Goal: Check status: Check status

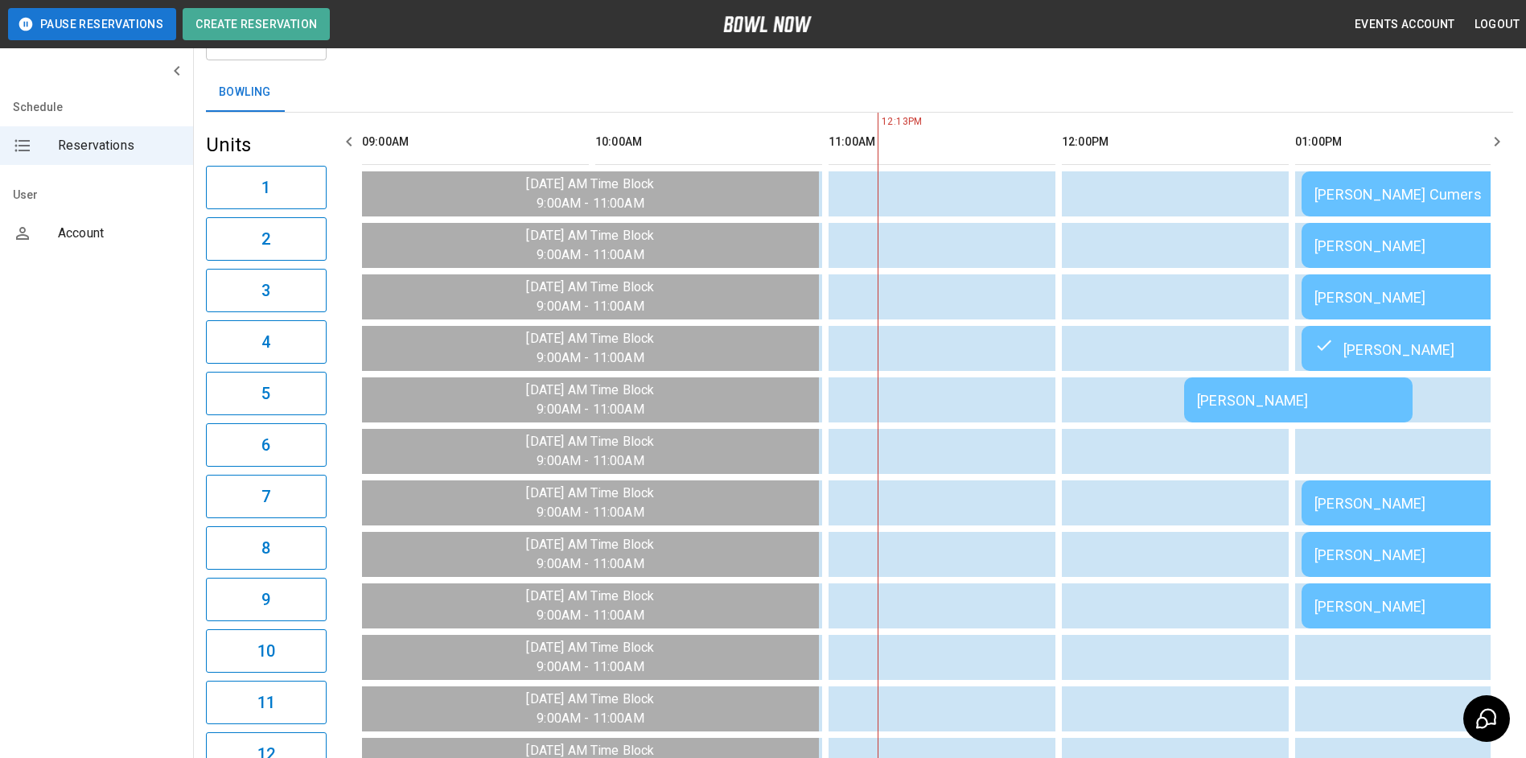
scroll to position [0, 467]
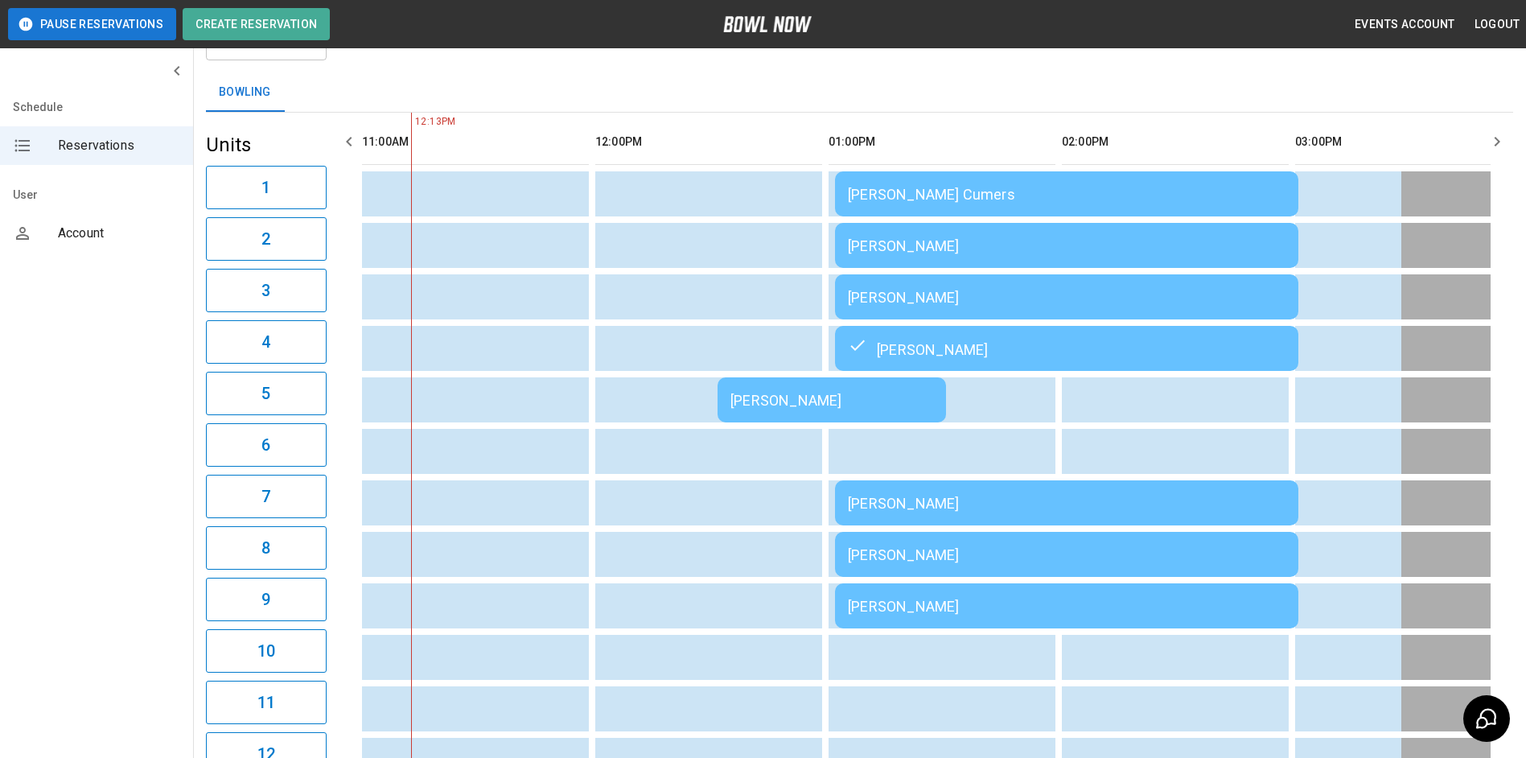
click at [1494, 133] on icon "button" at bounding box center [1496, 141] width 19 height 19
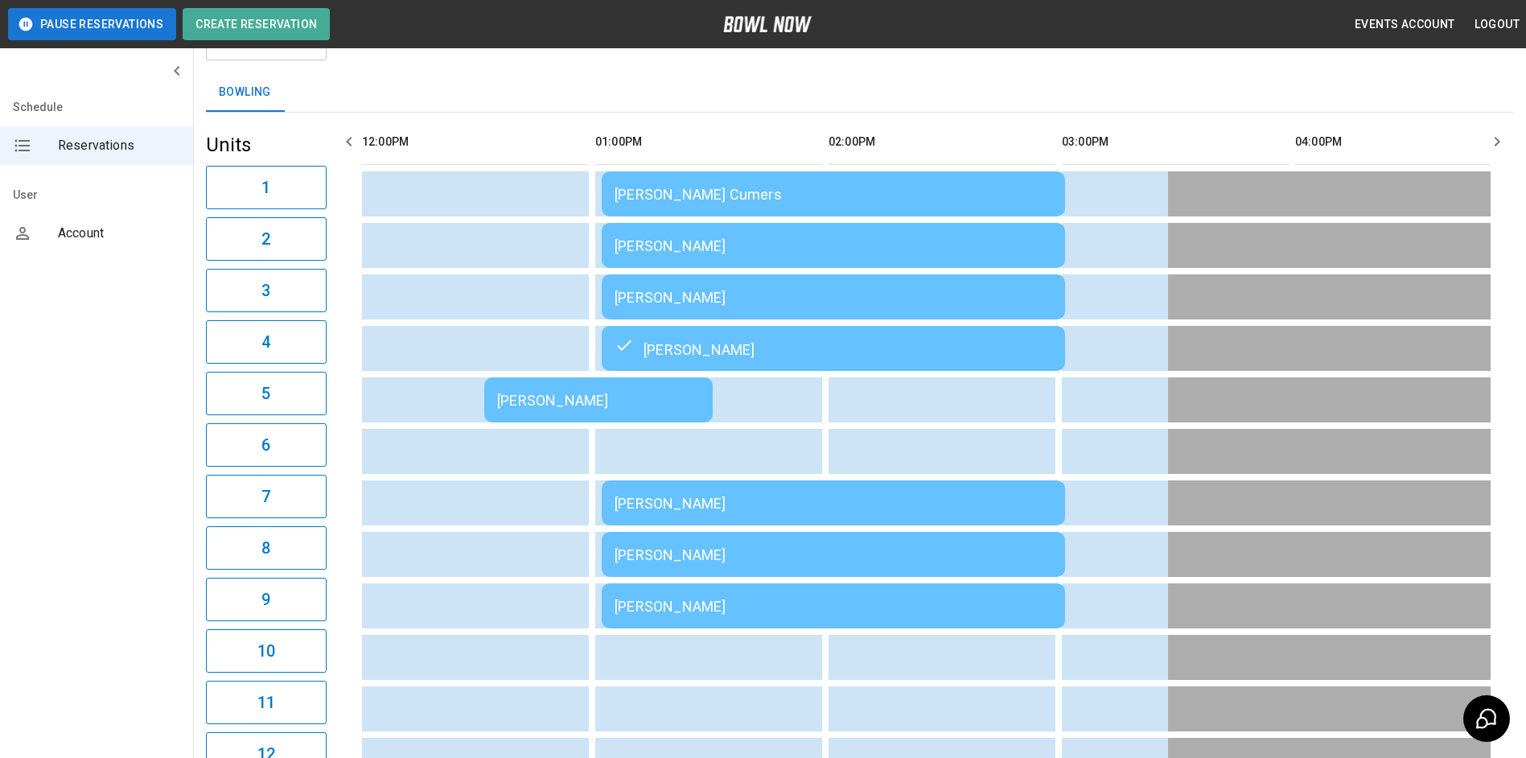
click at [1494, 134] on icon "button" at bounding box center [1496, 141] width 19 height 19
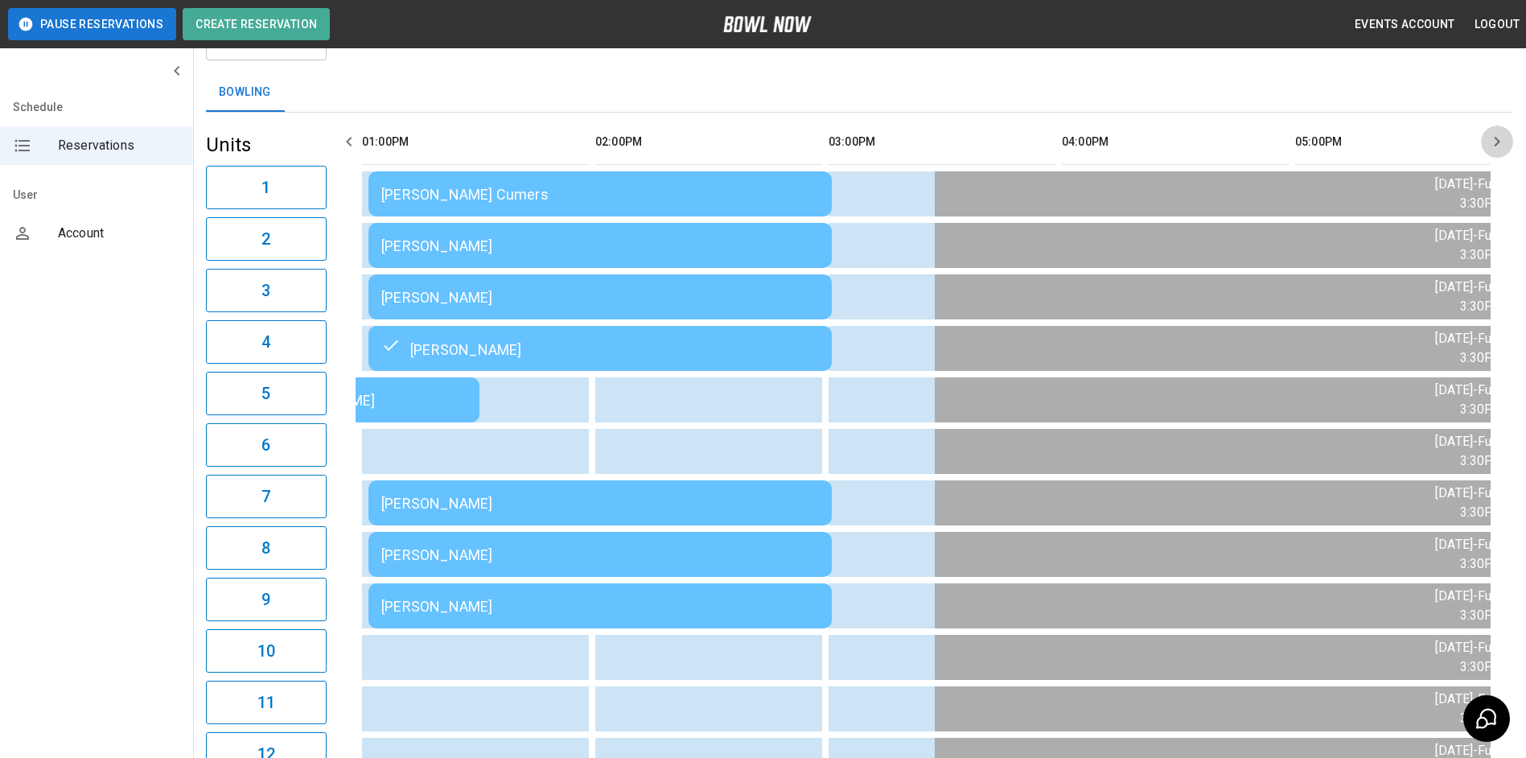
click at [1494, 134] on icon "button" at bounding box center [1496, 141] width 19 height 19
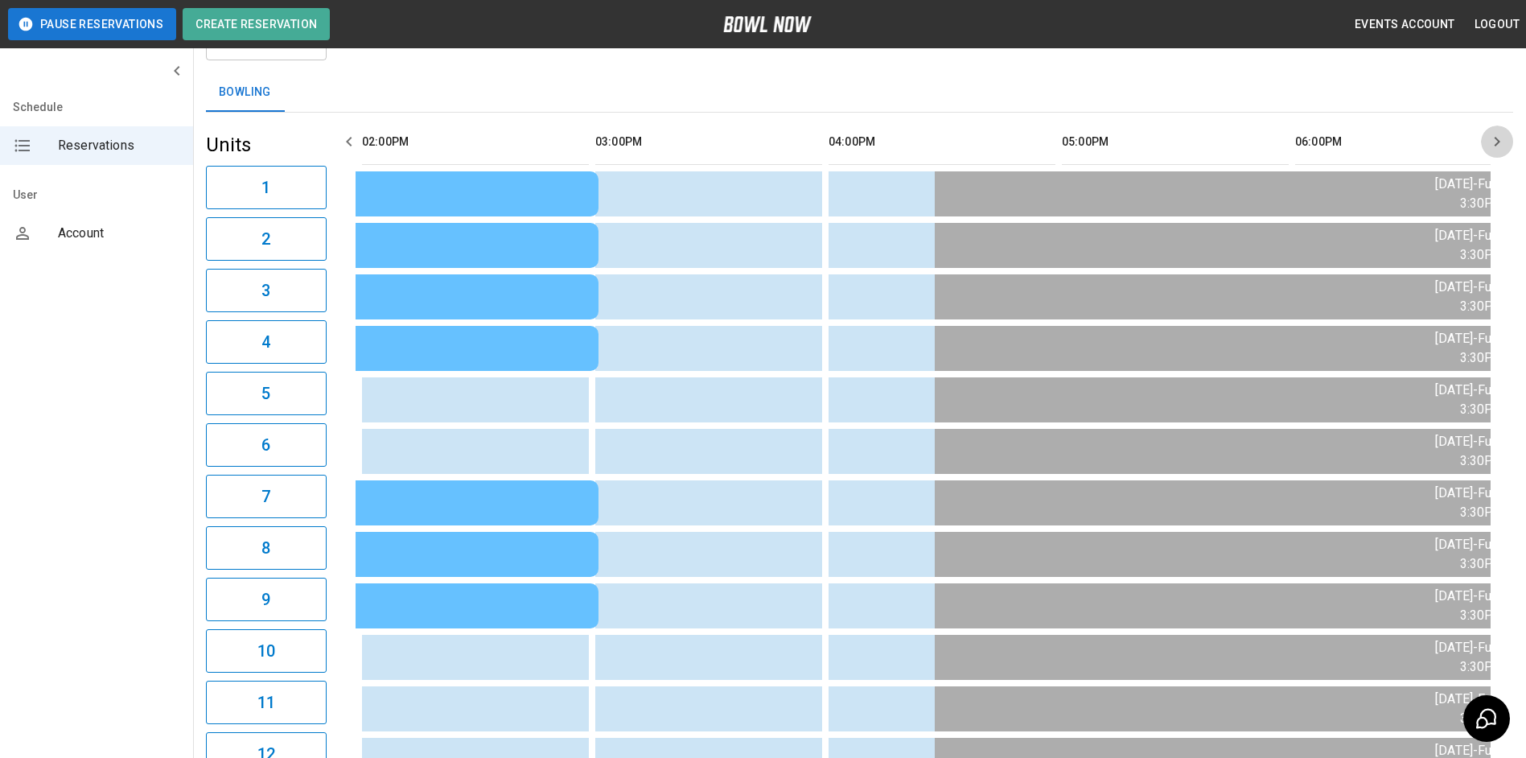
scroll to position [0, 1166]
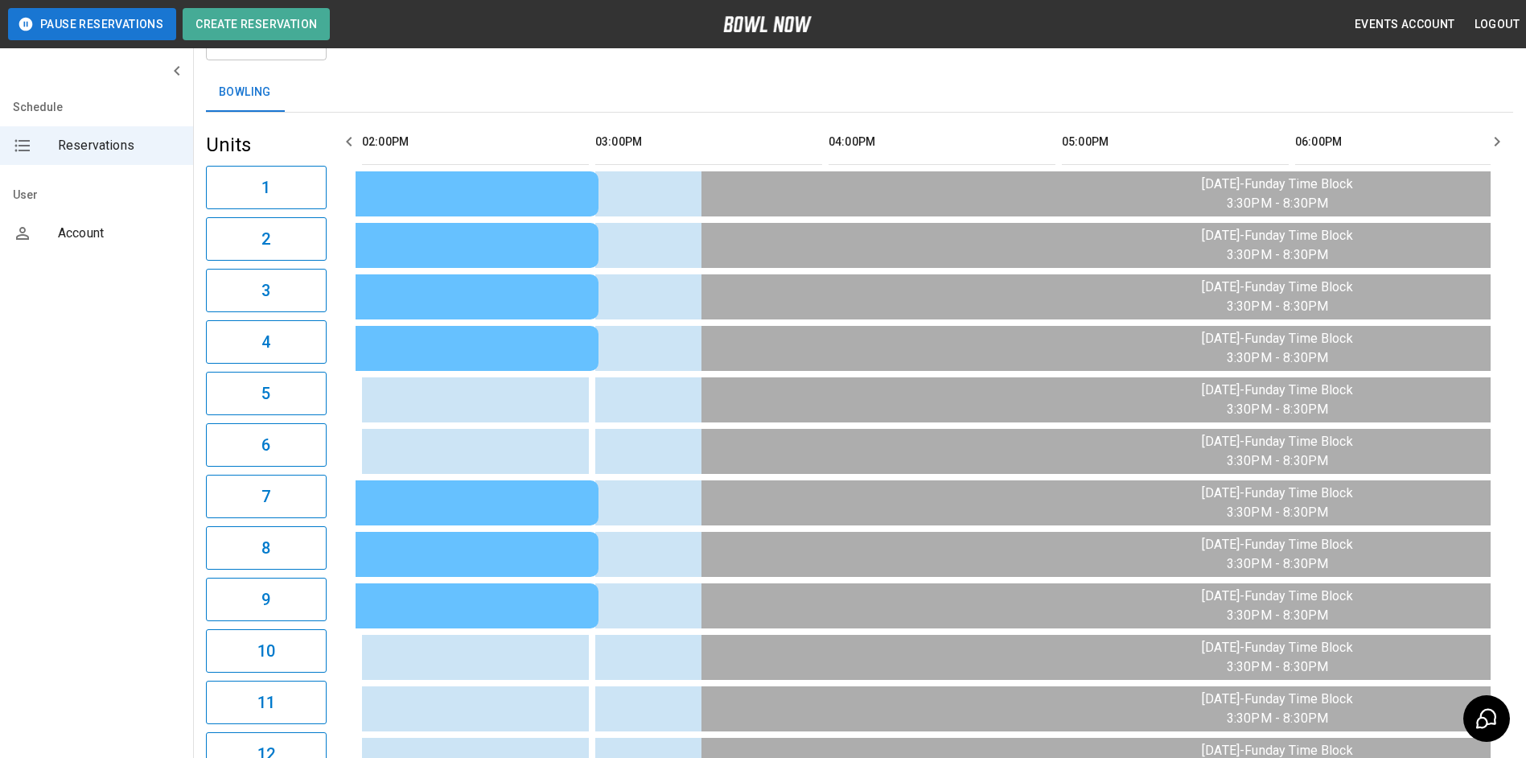
click at [1494, 134] on icon "button" at bounding box center [1496, 141] width 19 height 19
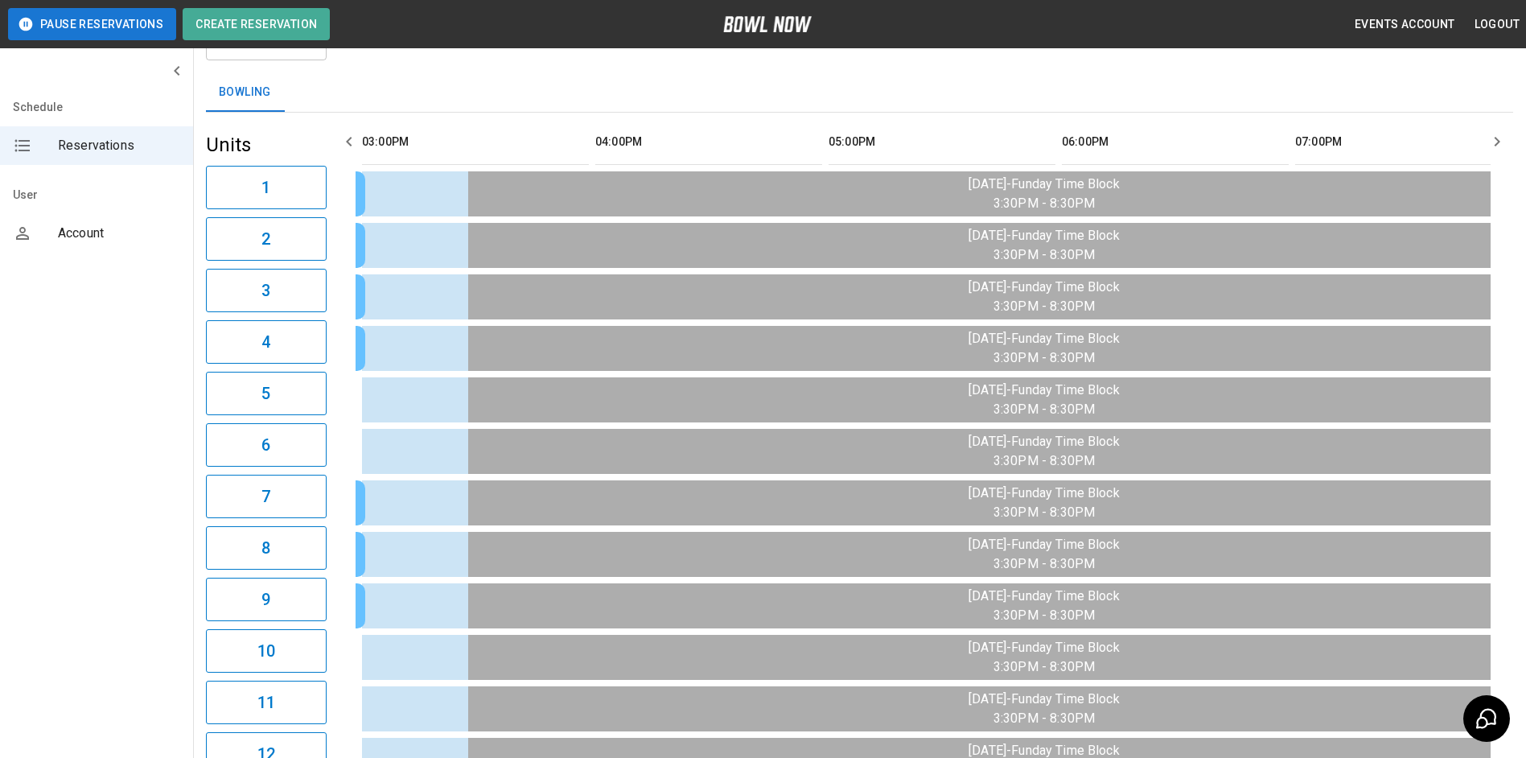
click at [1494, 134] on icon "button" at bounding box center [1496, 141] width 19 height 19
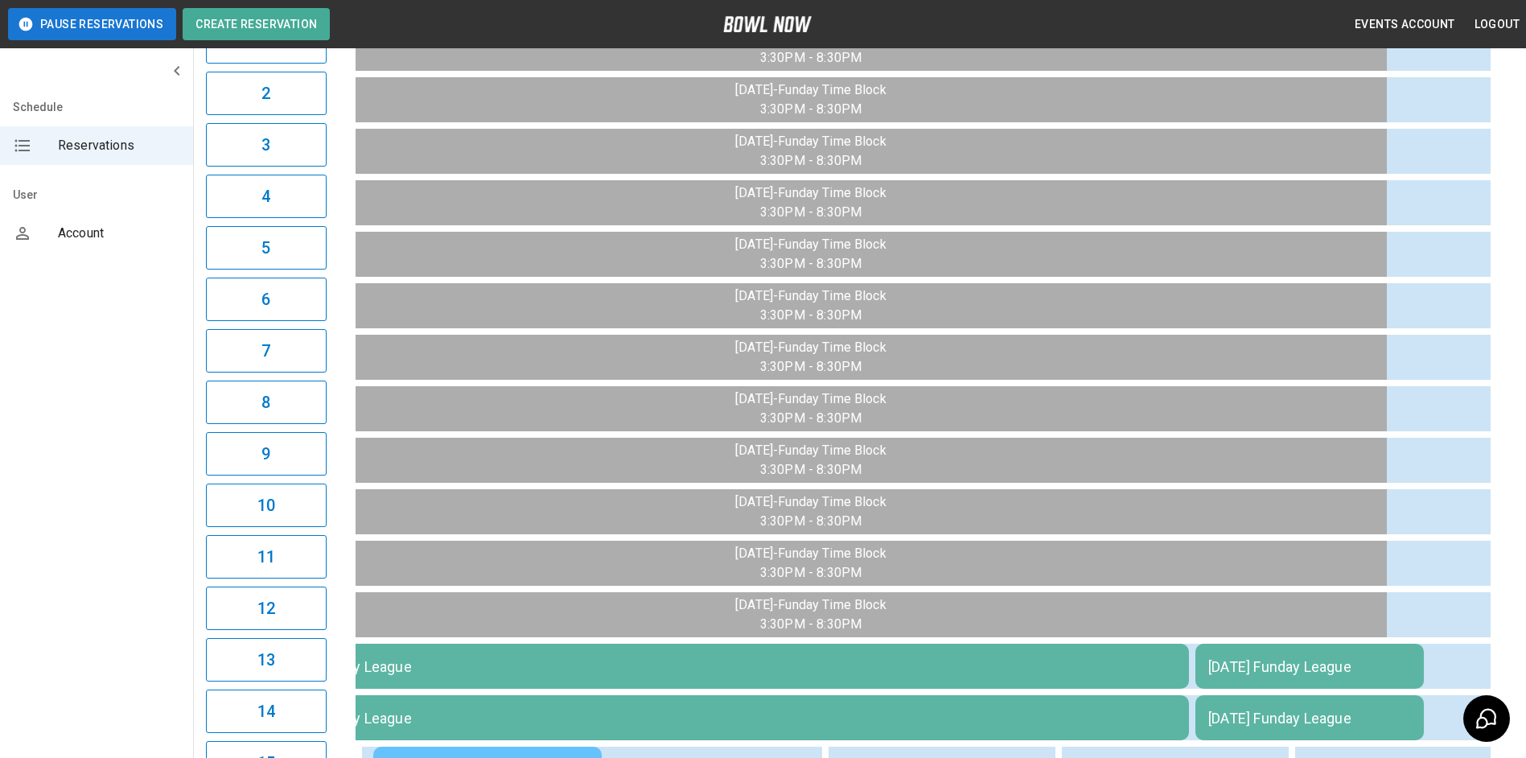
scroll to position [80, 0]
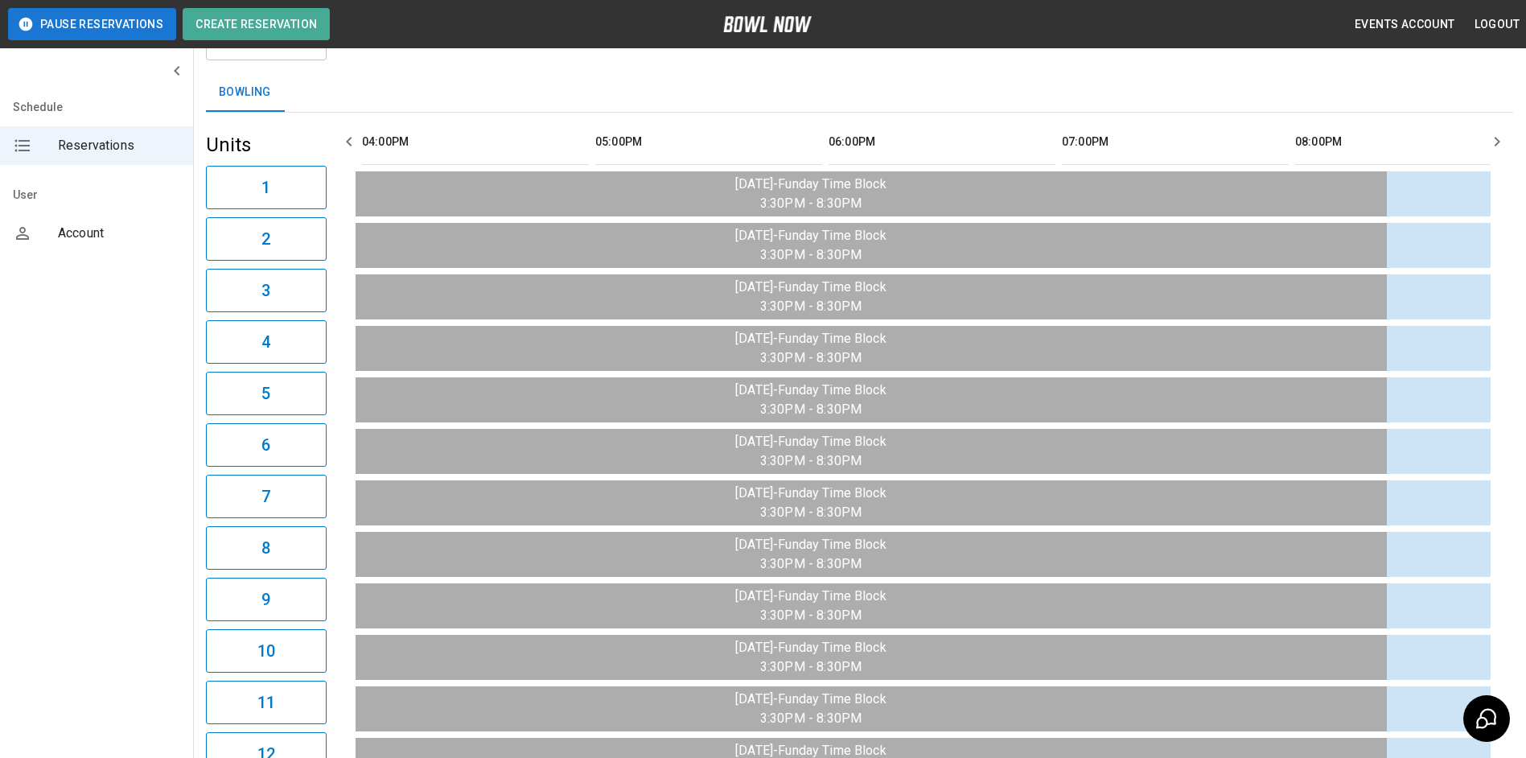
click at [355, 134] on button "button" at bounding box center [349, 141] width 32 height 32
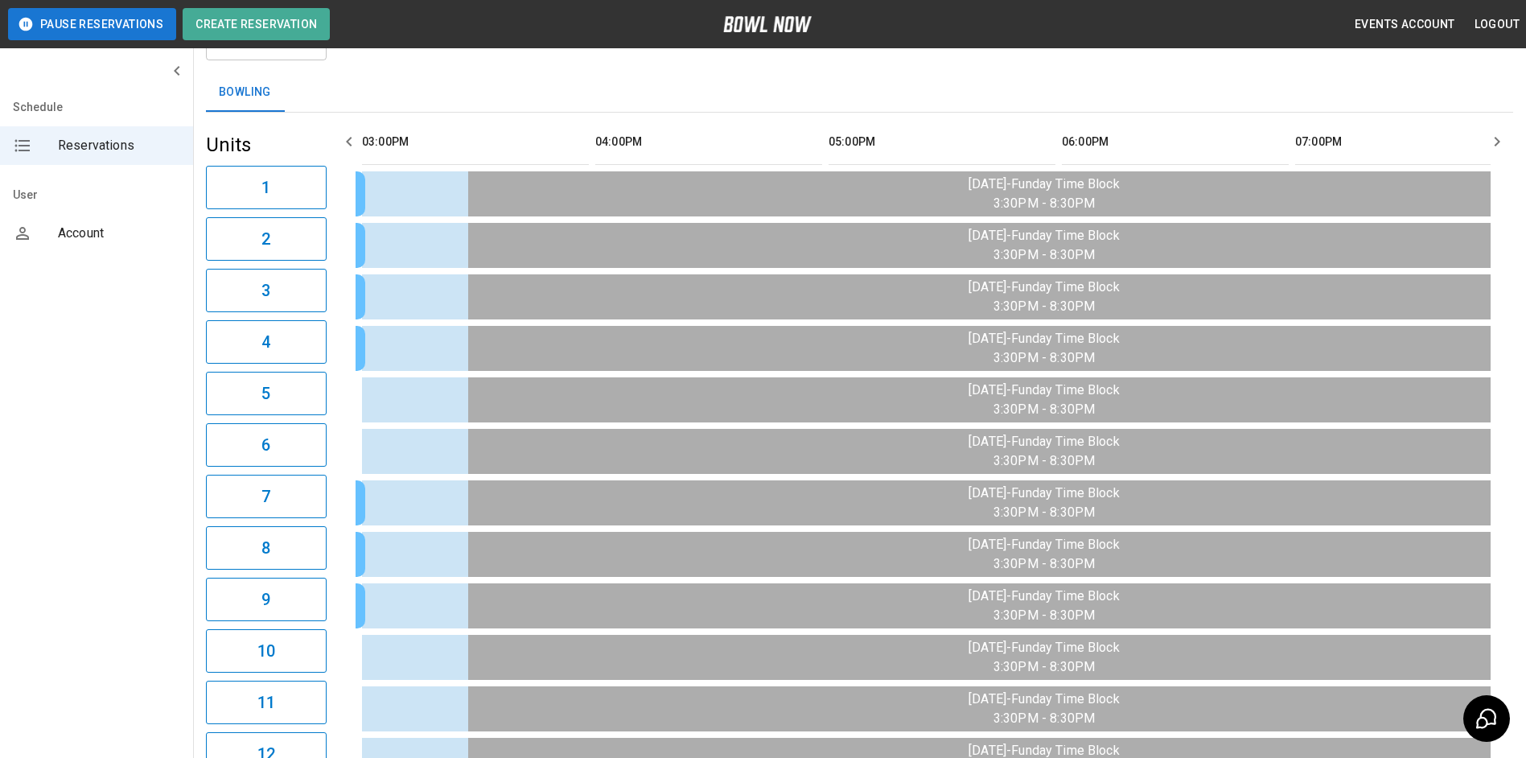
click at [355, 134] on icon "button" at bounding box center [348, 141] width 19 height 19
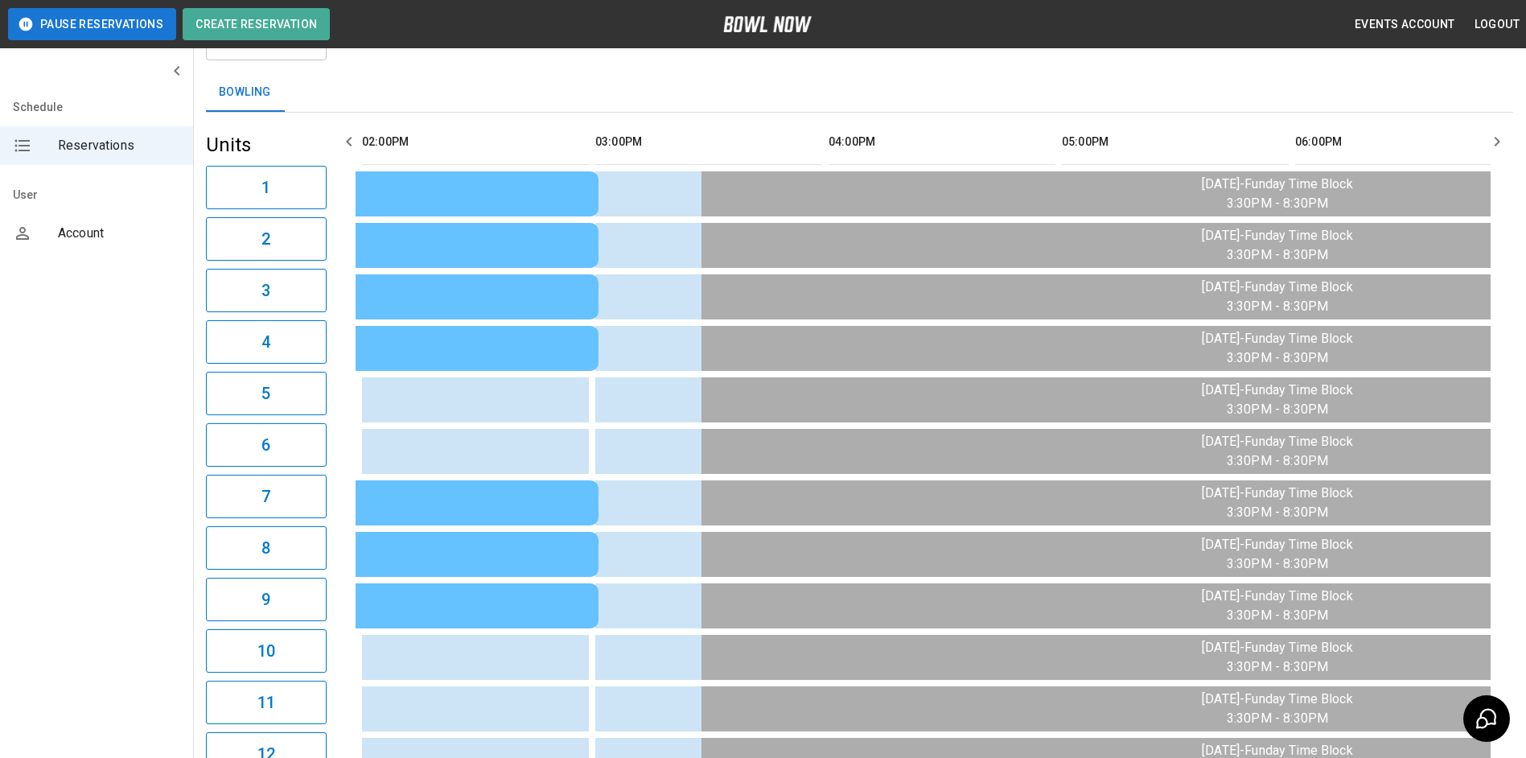
click at [355, 134] on icon "button" at bounding box center [348, 141] width 19 height 19
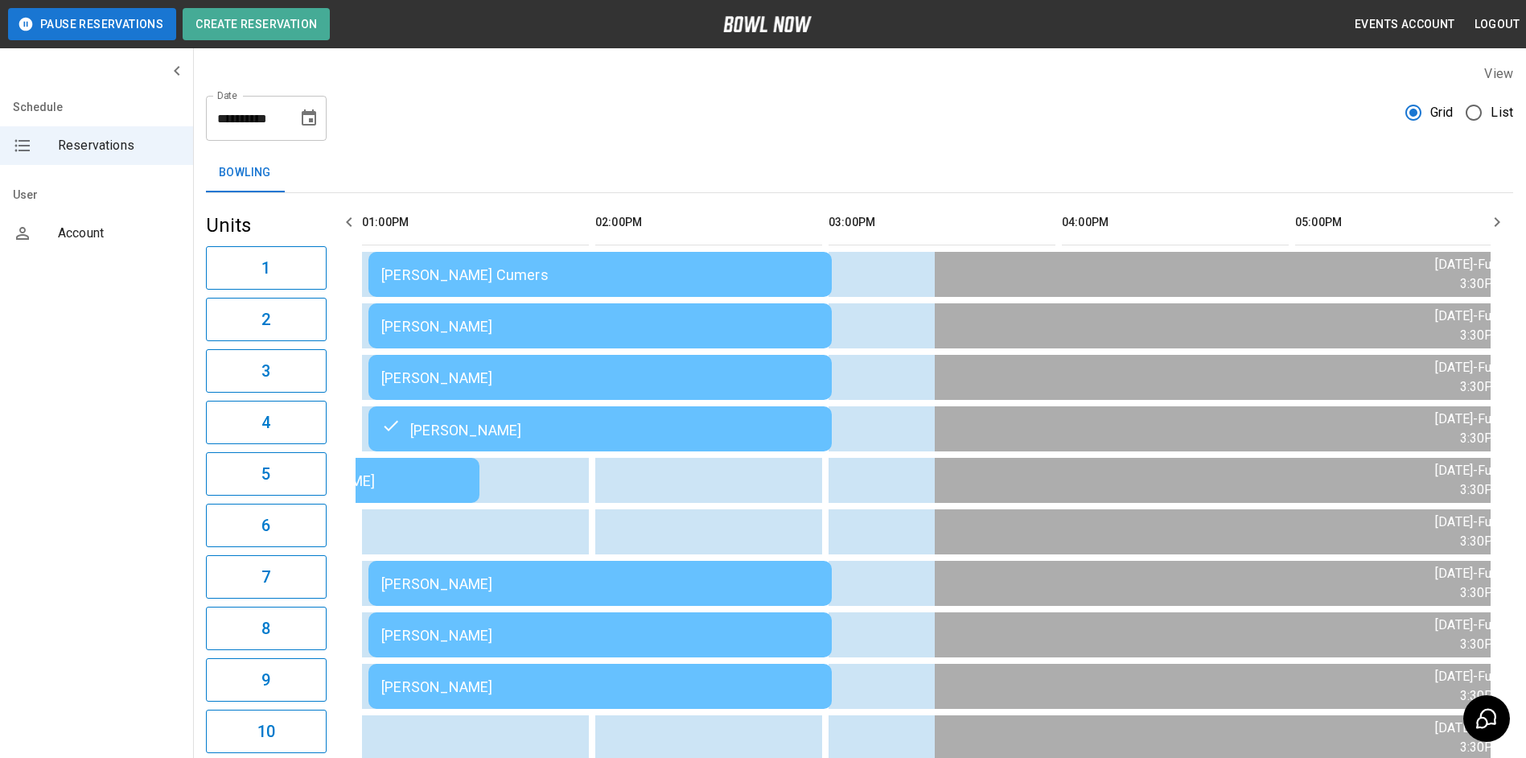
click at [356, 217] on icon "button" at bounding box center [348, 221] width 19 height 19
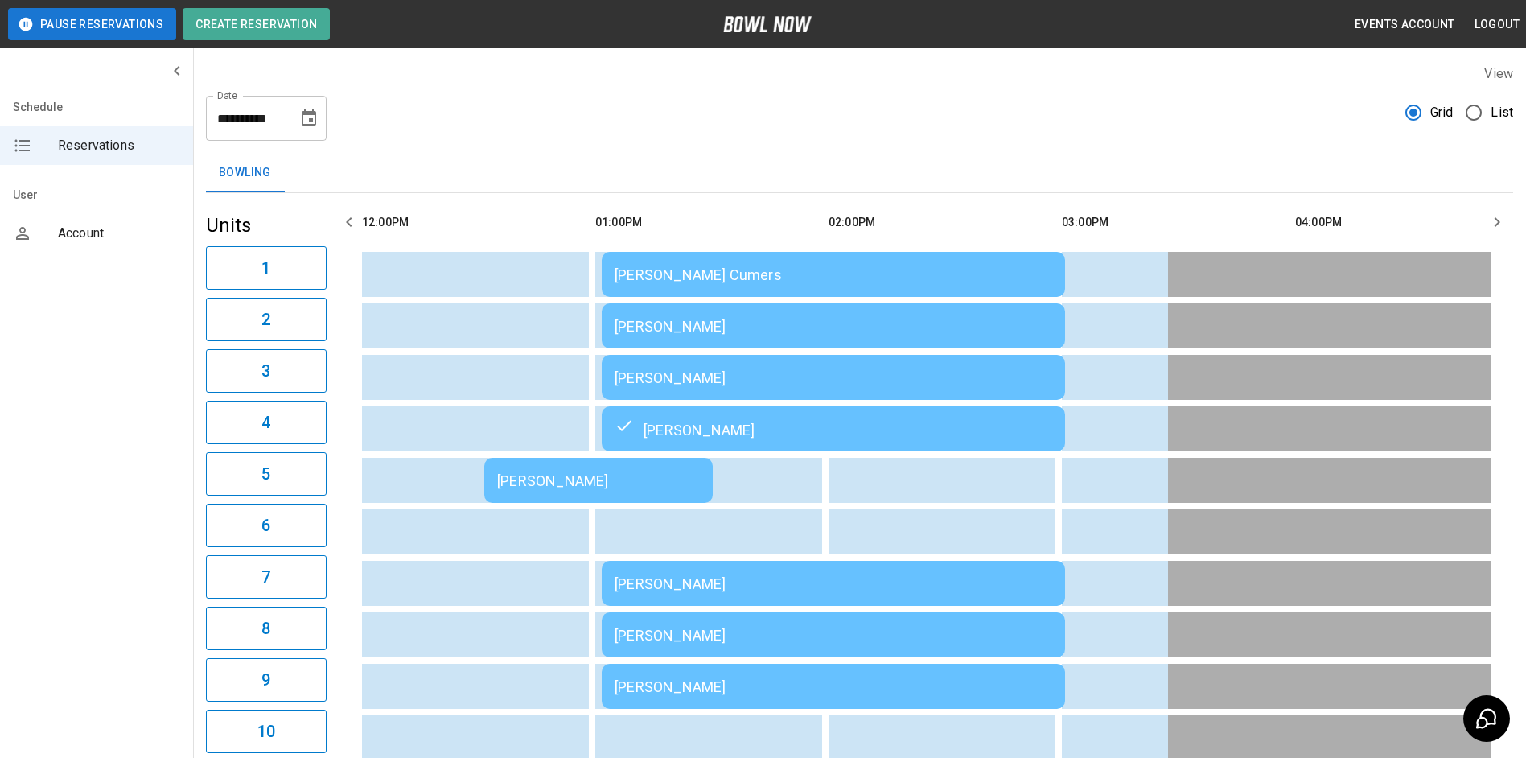
click at [354, 219] on icon "button" at bounding box center [348, 221] width 19 height 19
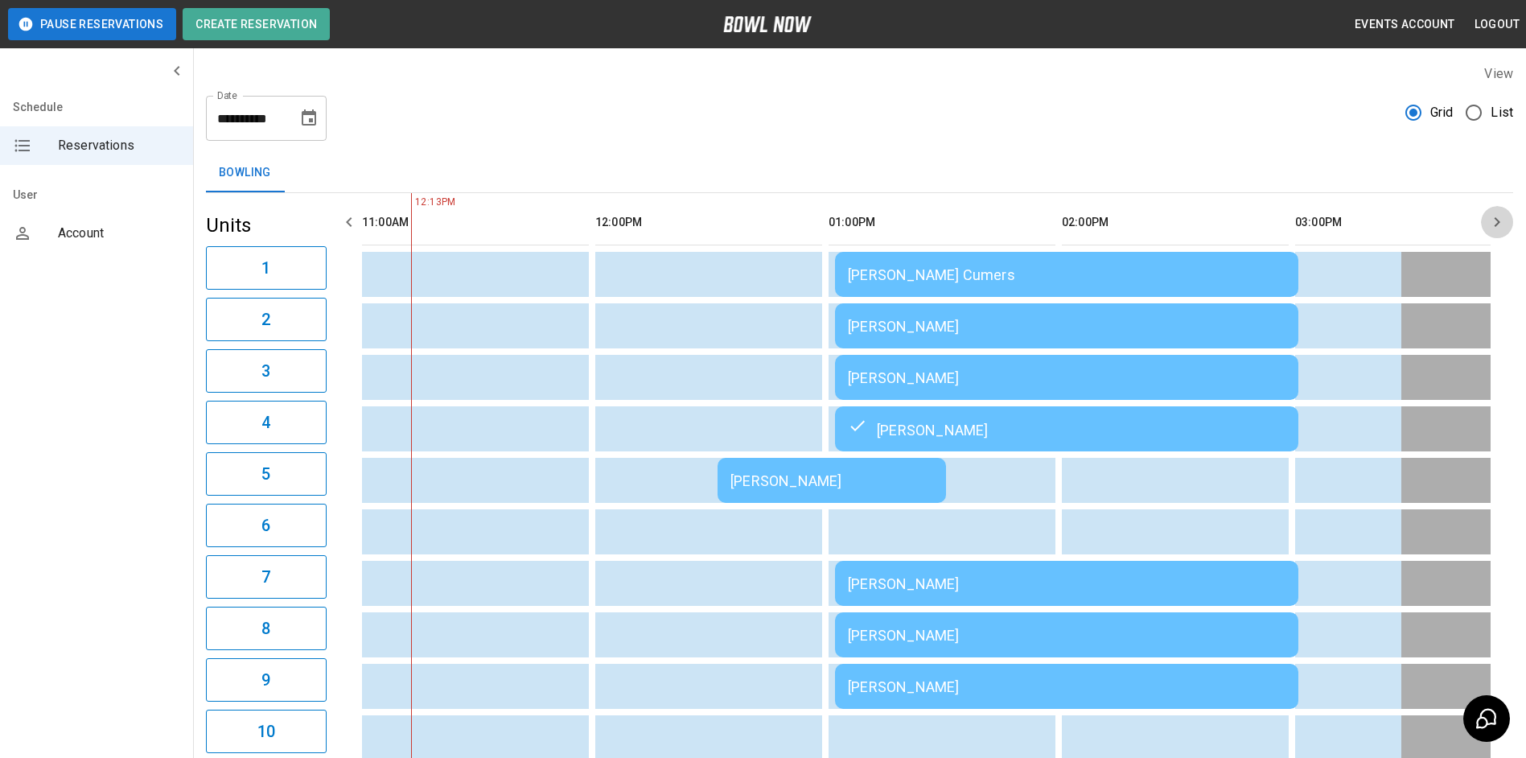
click at [1498, 228] on icon "button" at bounding box center [1496, 221] width 19 height 19
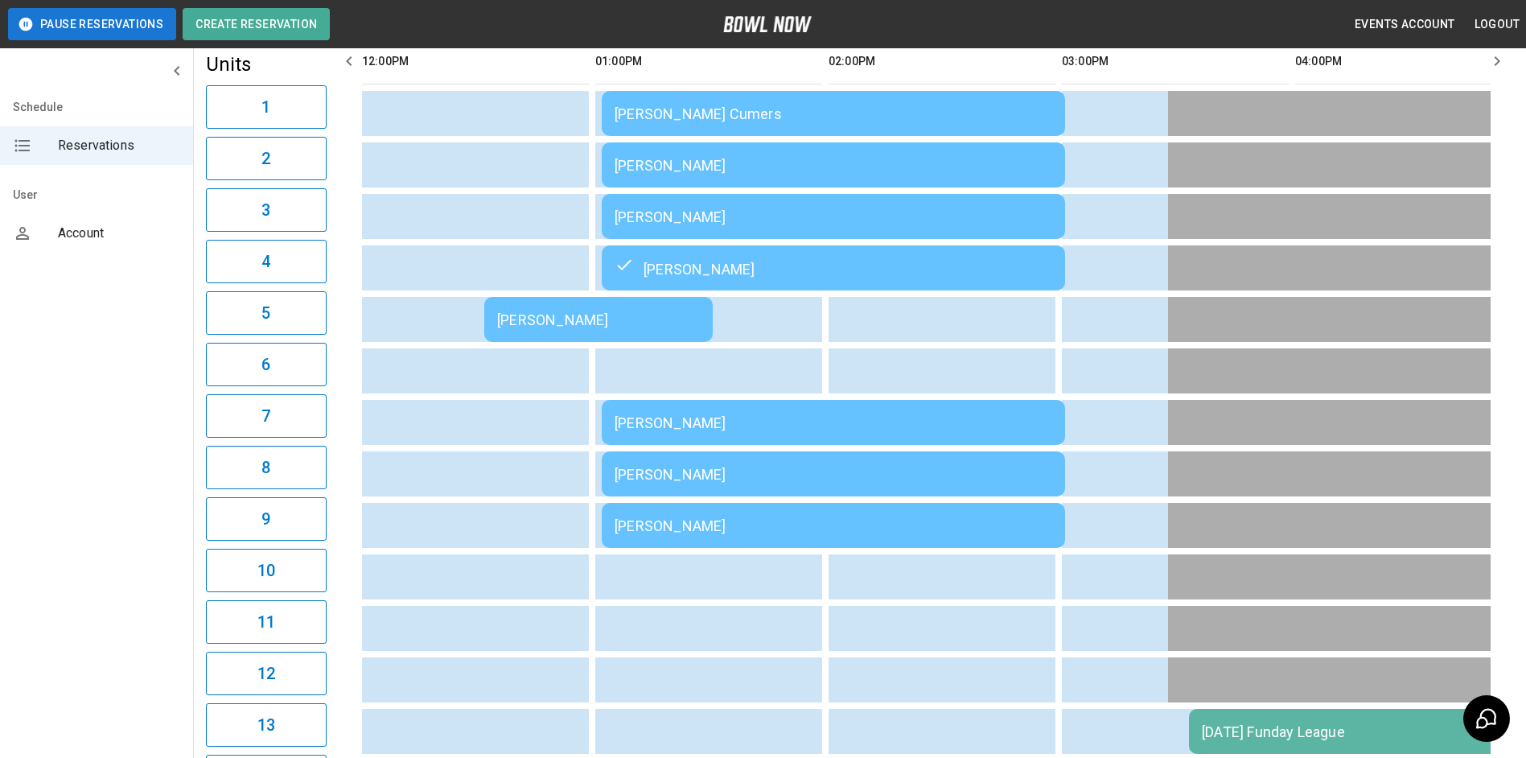
click at [694, 327] on div "[PERSON_NAME]" at bounding box center [598, 319] width 203 height 17
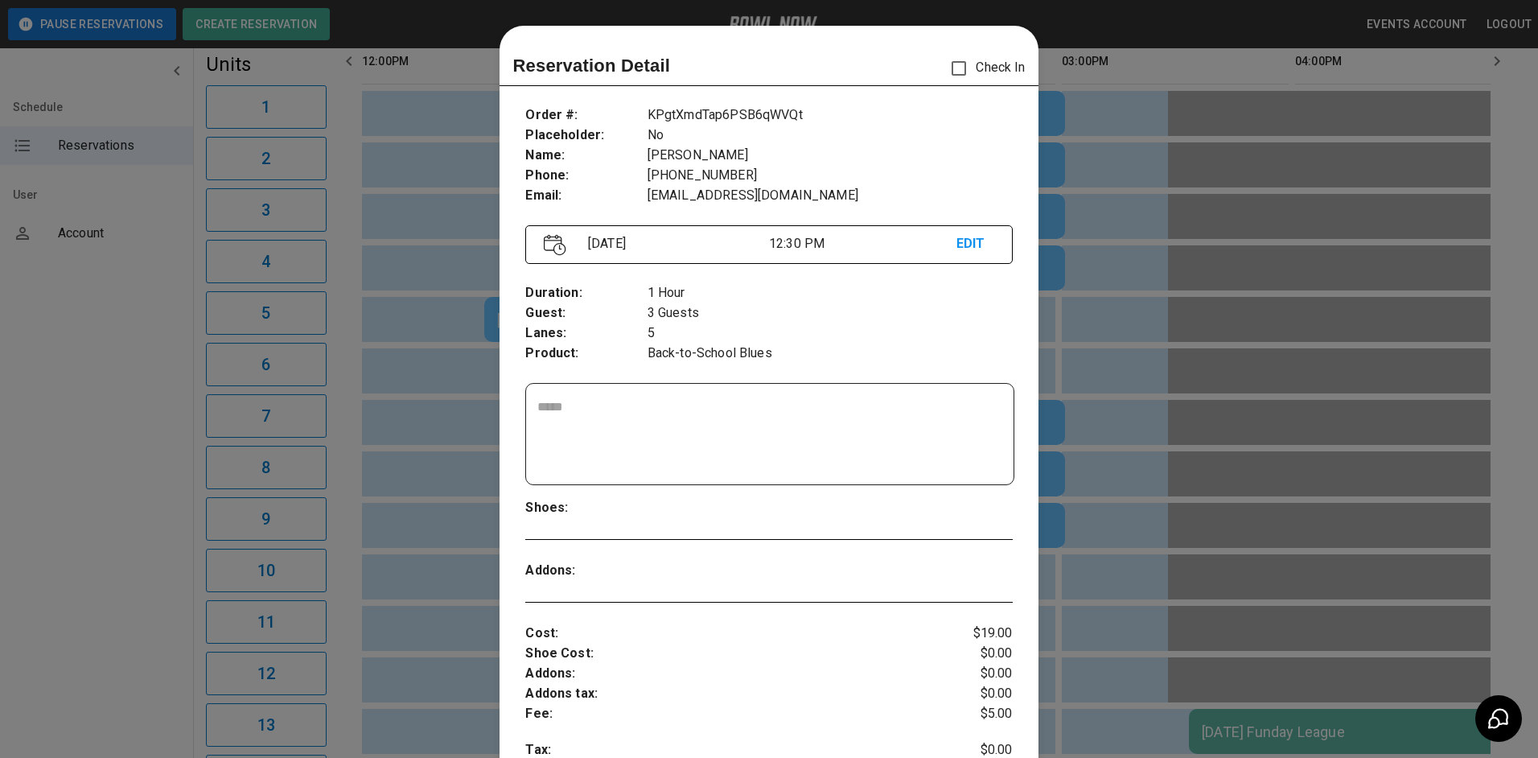
scroll to position [26, 0]
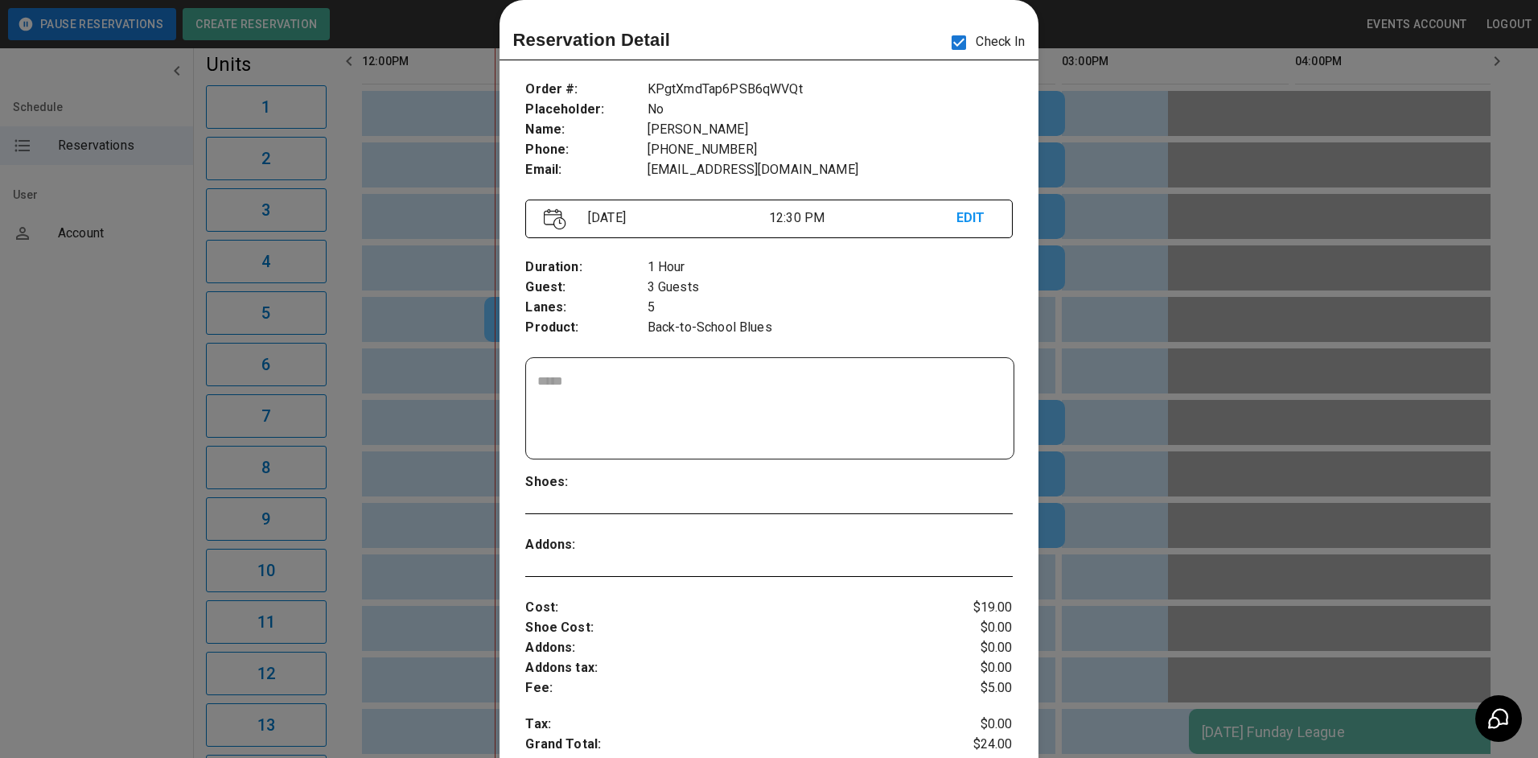
click at [1128, 327] on div at bounding box center [769, 379] width 1538 height 758
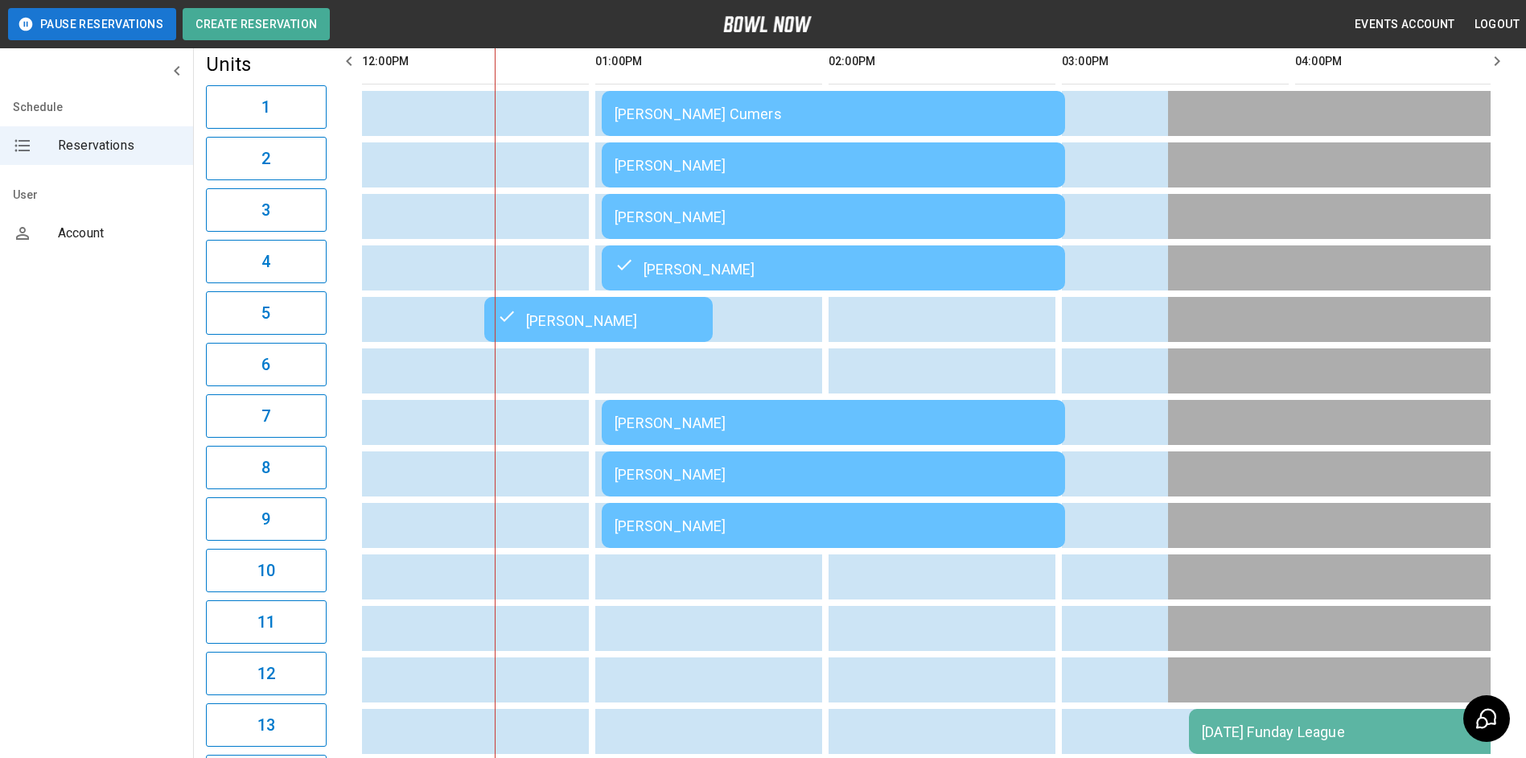
click at [833, 117] on div "[PERSON_NAME] Cumers" at bounding box center [834, 113] width 438 height 17
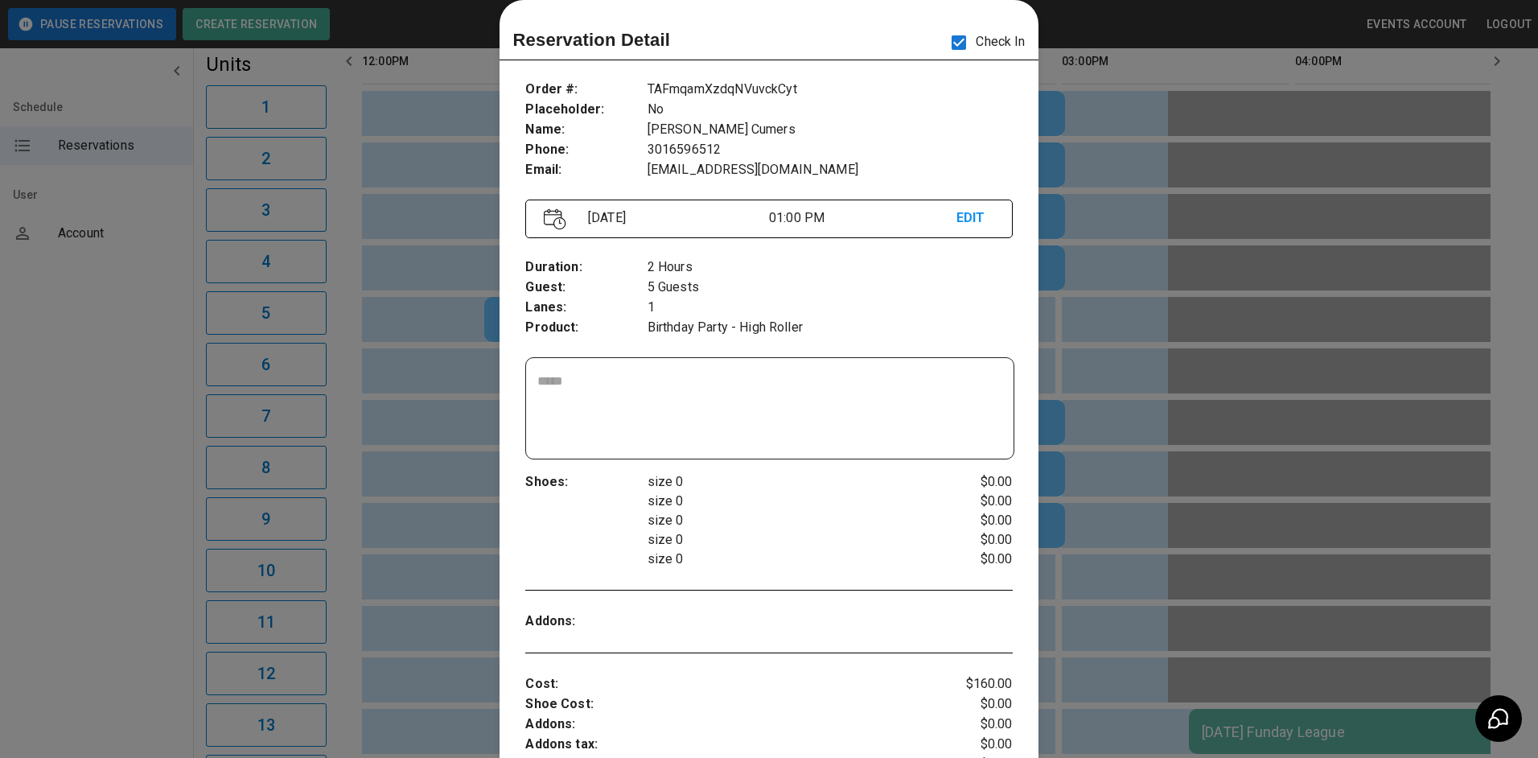
click at [1127, 146] on div at bounding box center [769, 379] width 1538 height 758
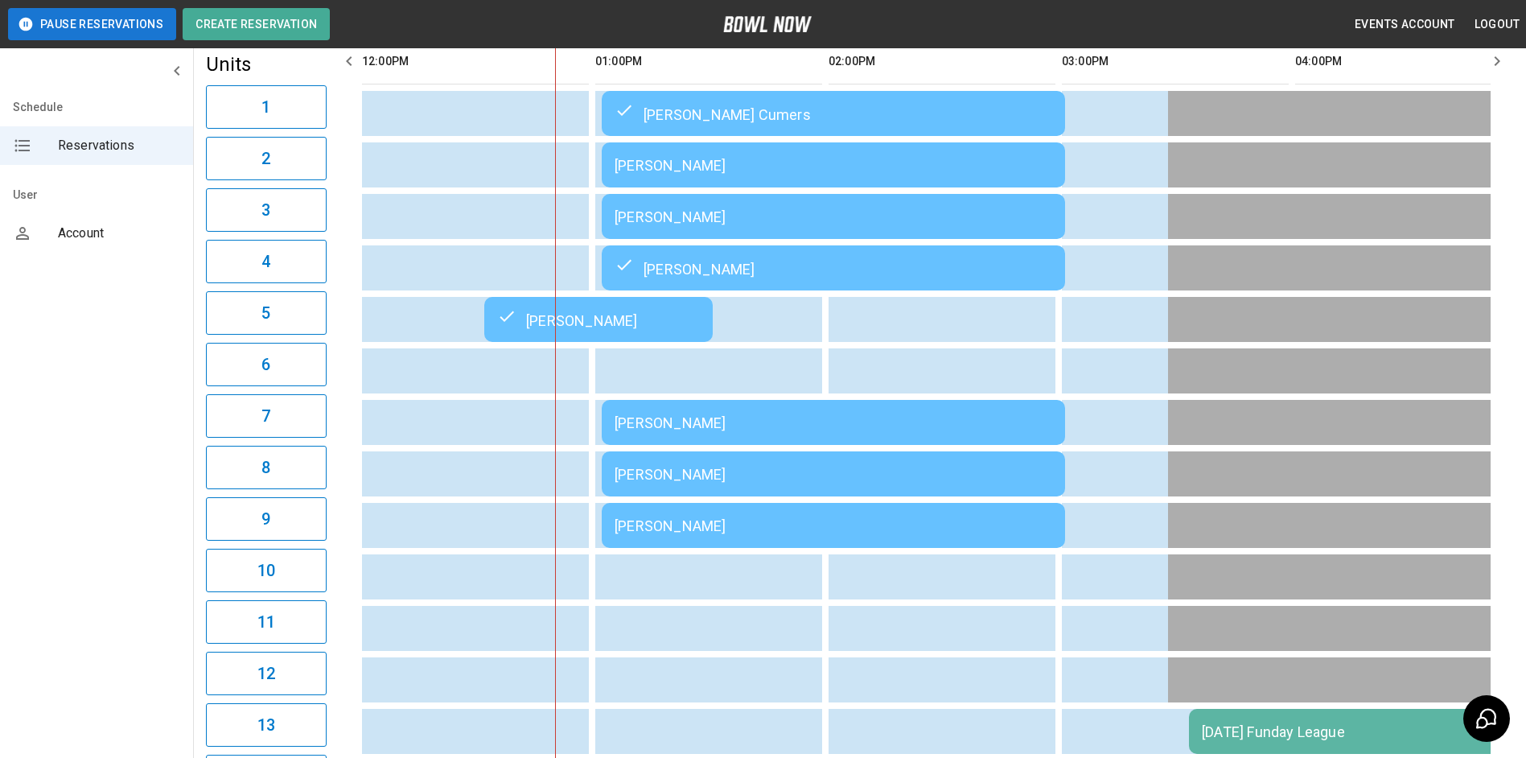
click at [884, 174] on div "[PERSON_NAME]" at bounding box center [834, 165] width 438 height 17
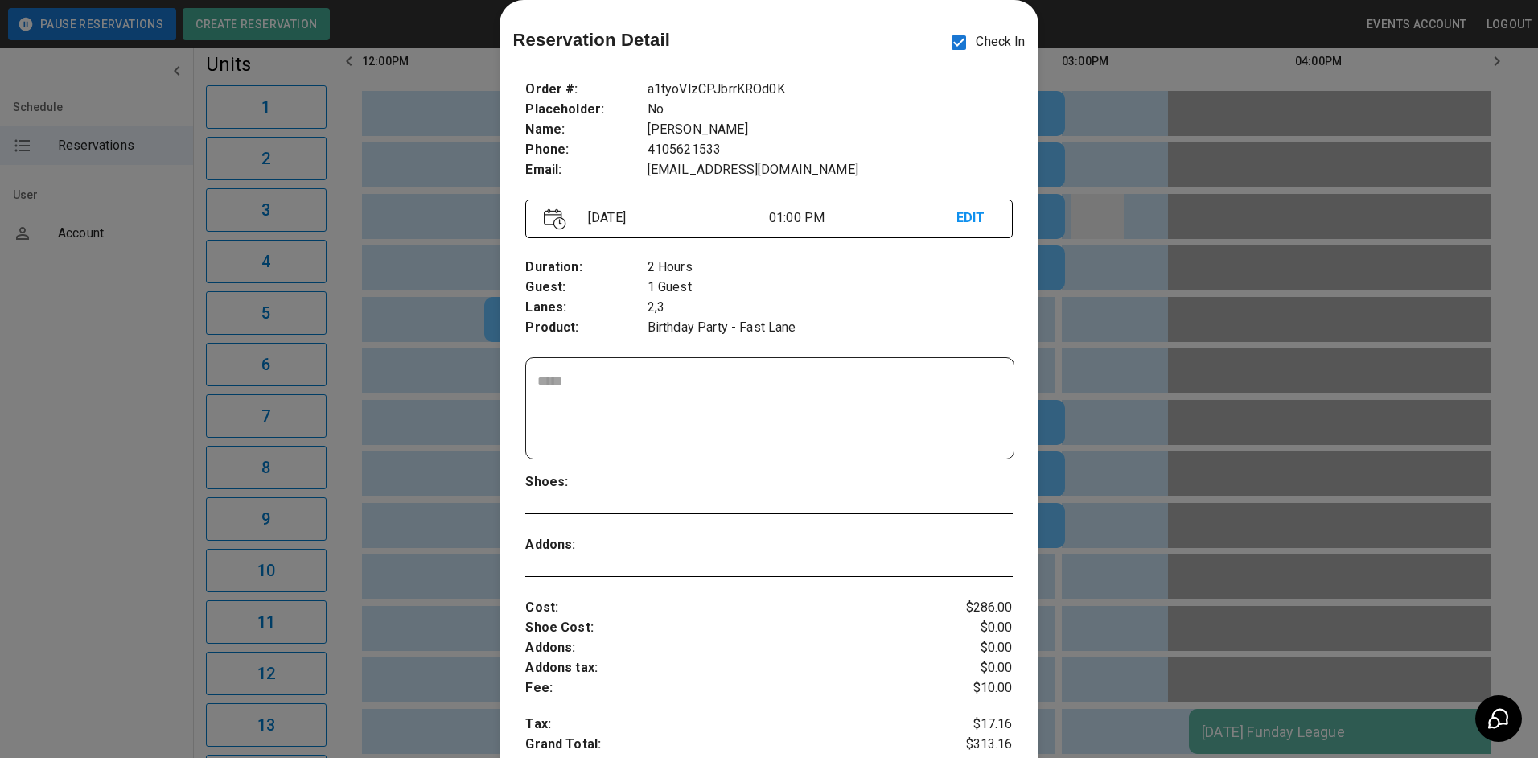
click at [1080, 206] on div at bounding box center [769, 379] width 1538 height 758
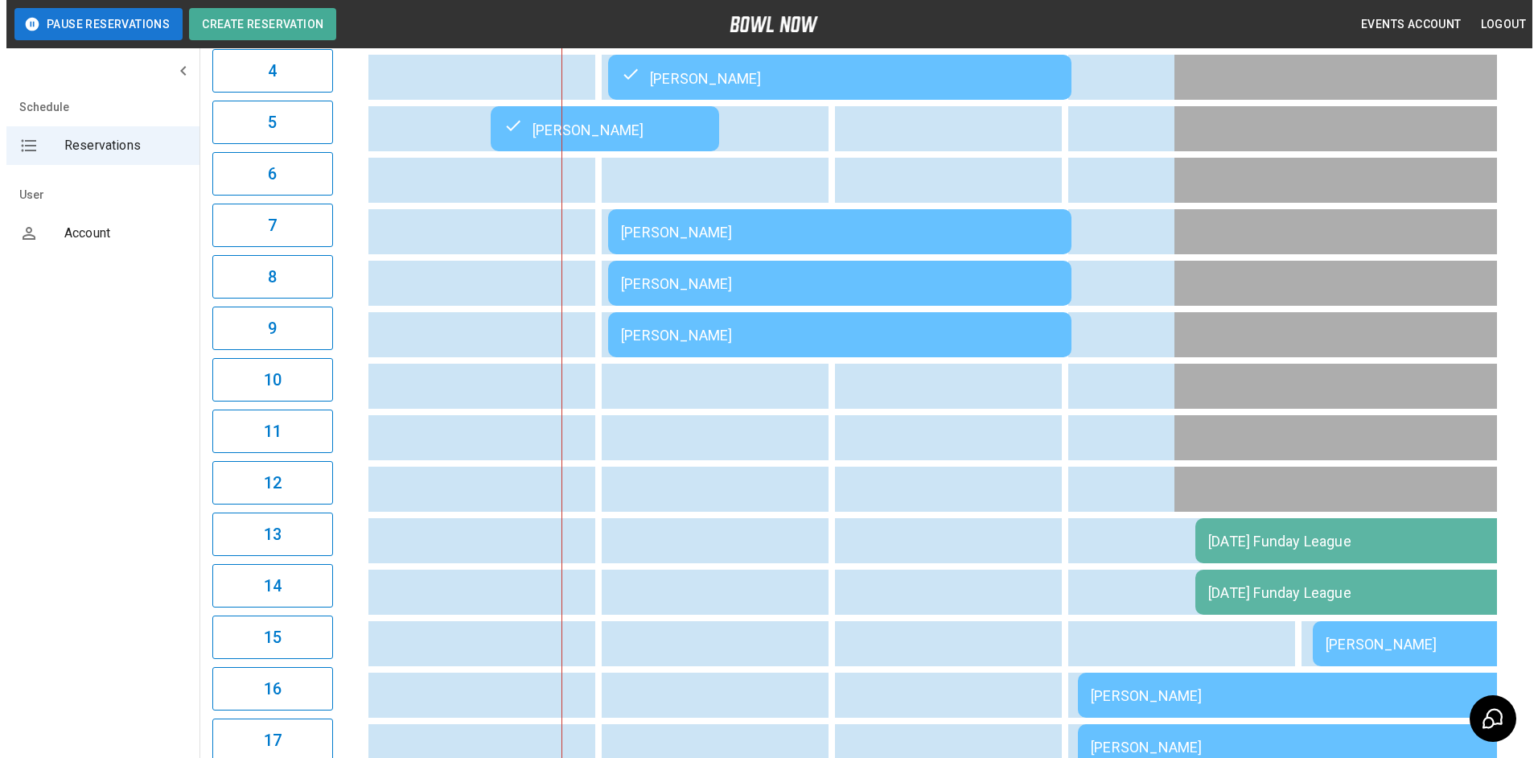
scroll to position [161, 0]
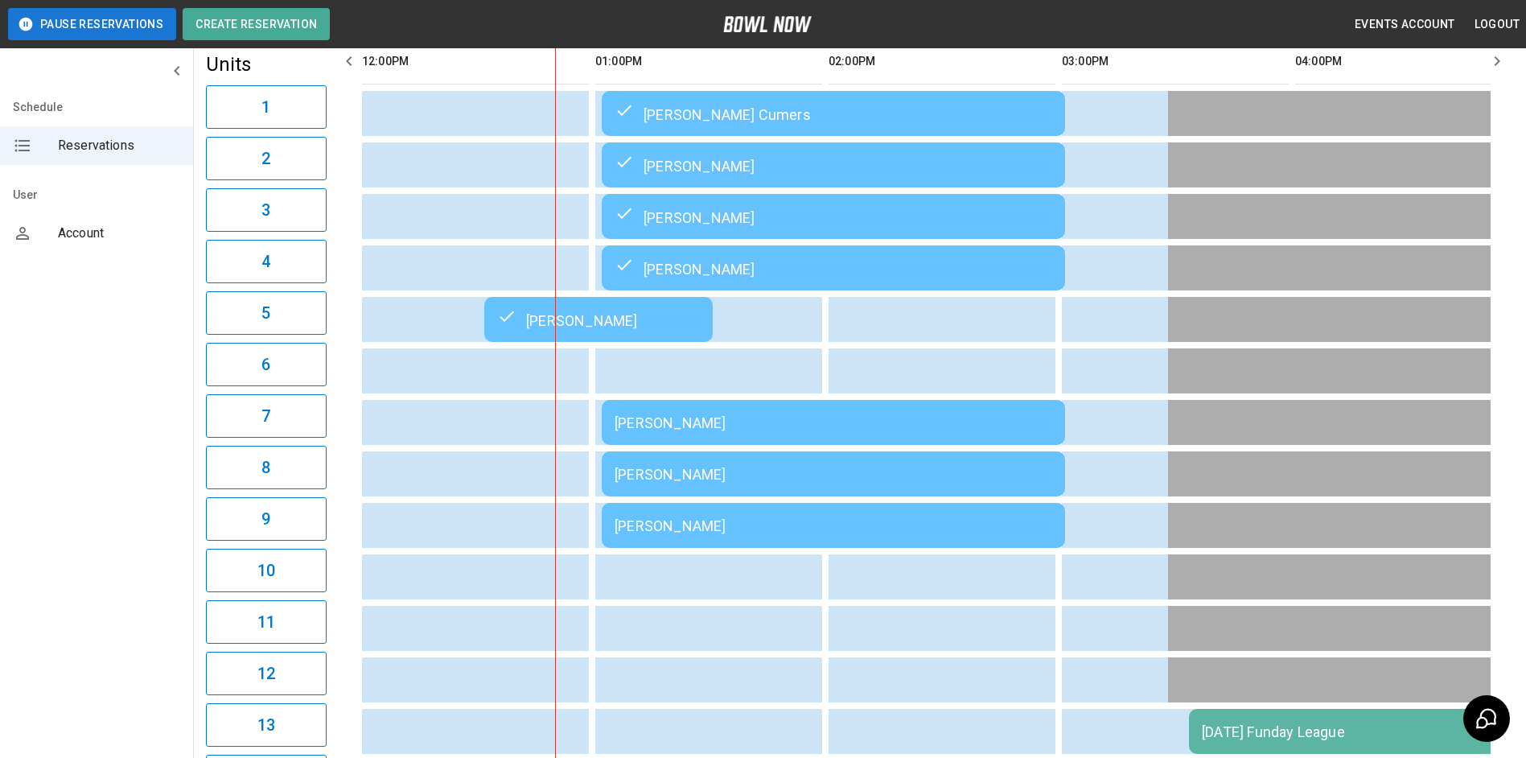
click at [820, 431] on div "[PERSON_NAME]" at bounding box center [834, 422] width 438 height 17
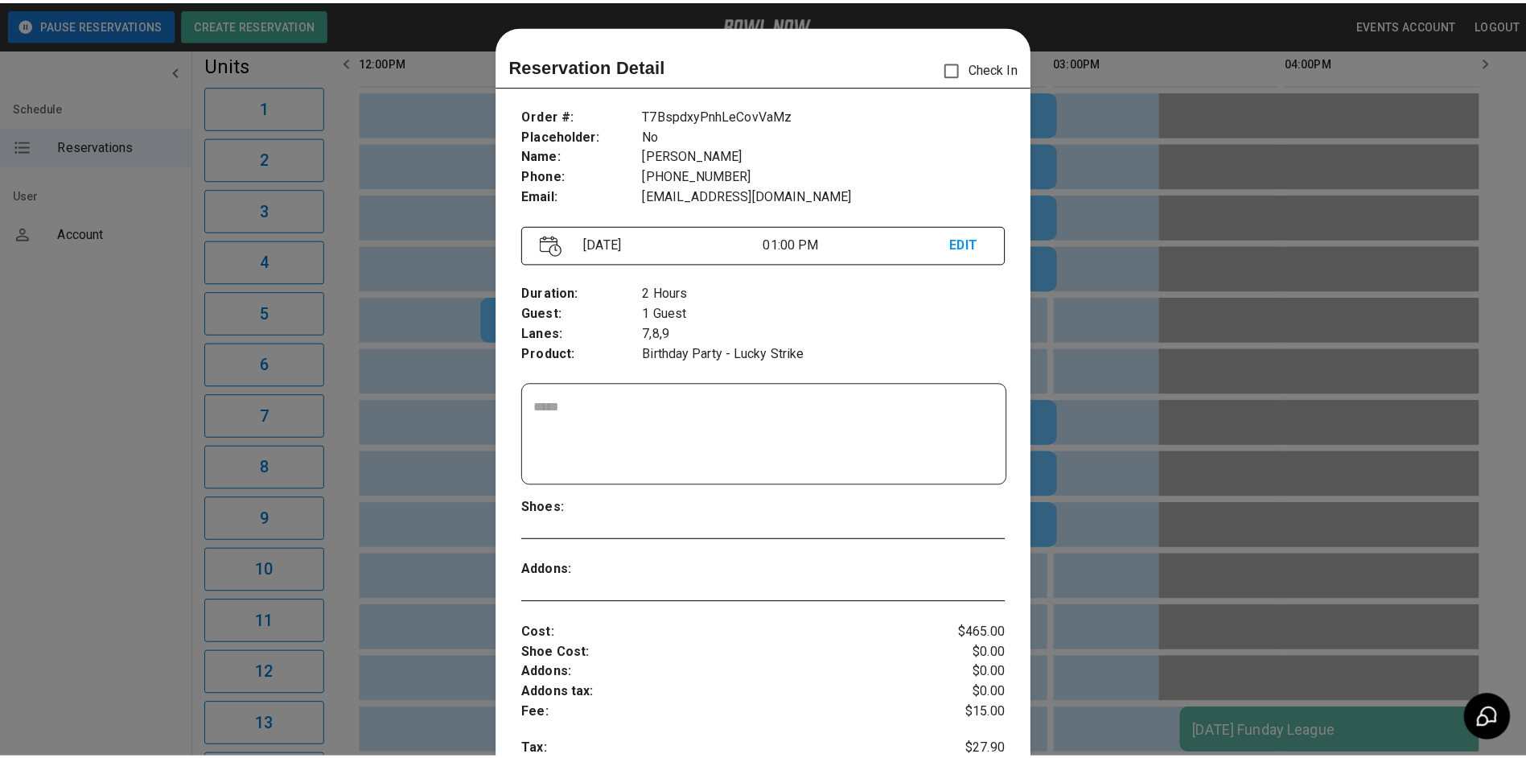
scroll to position [26, 0]
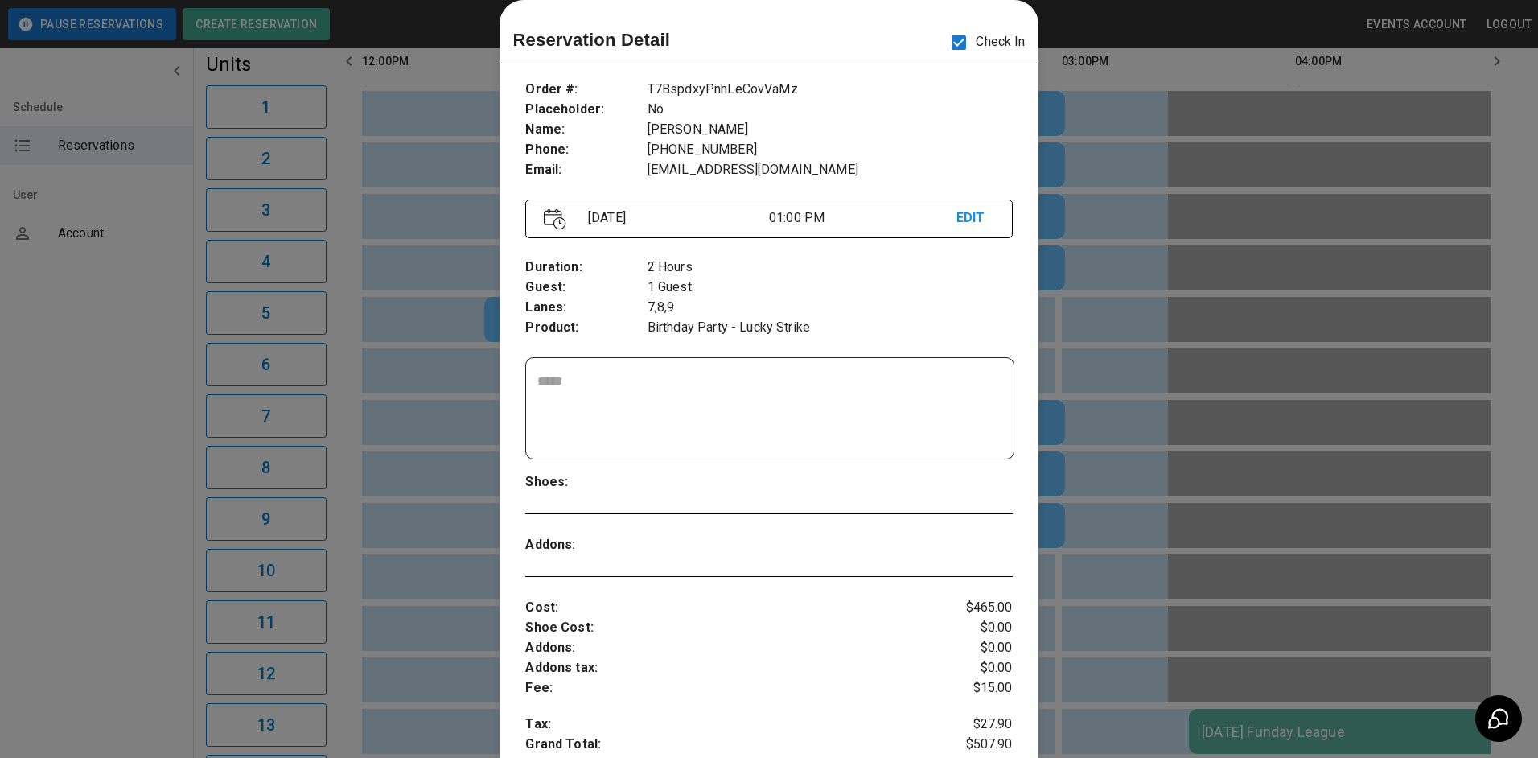
click at [1121, 187] on div at bounding box center [769, 379] width 1538 height 758
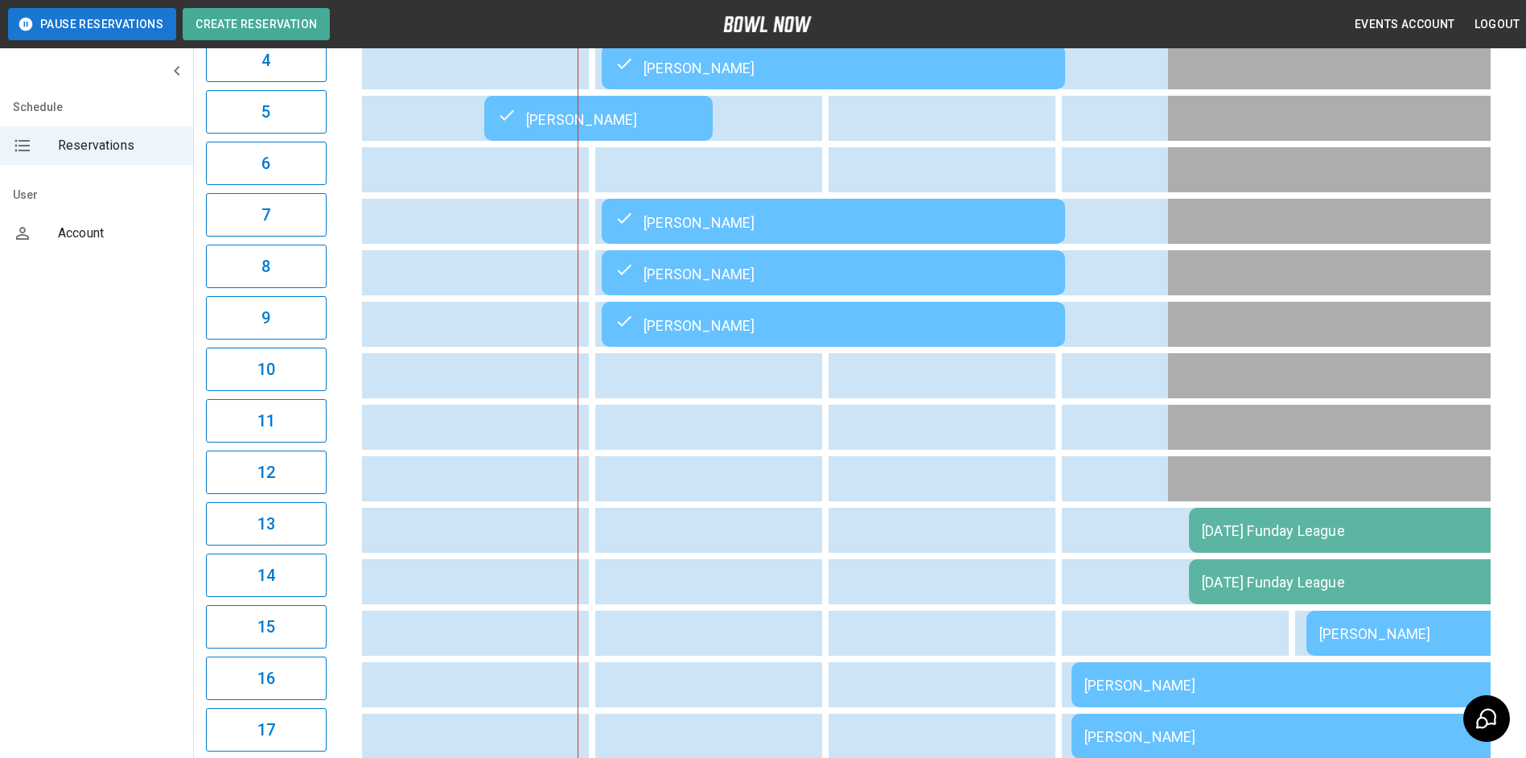
scroll to position [322, 0]
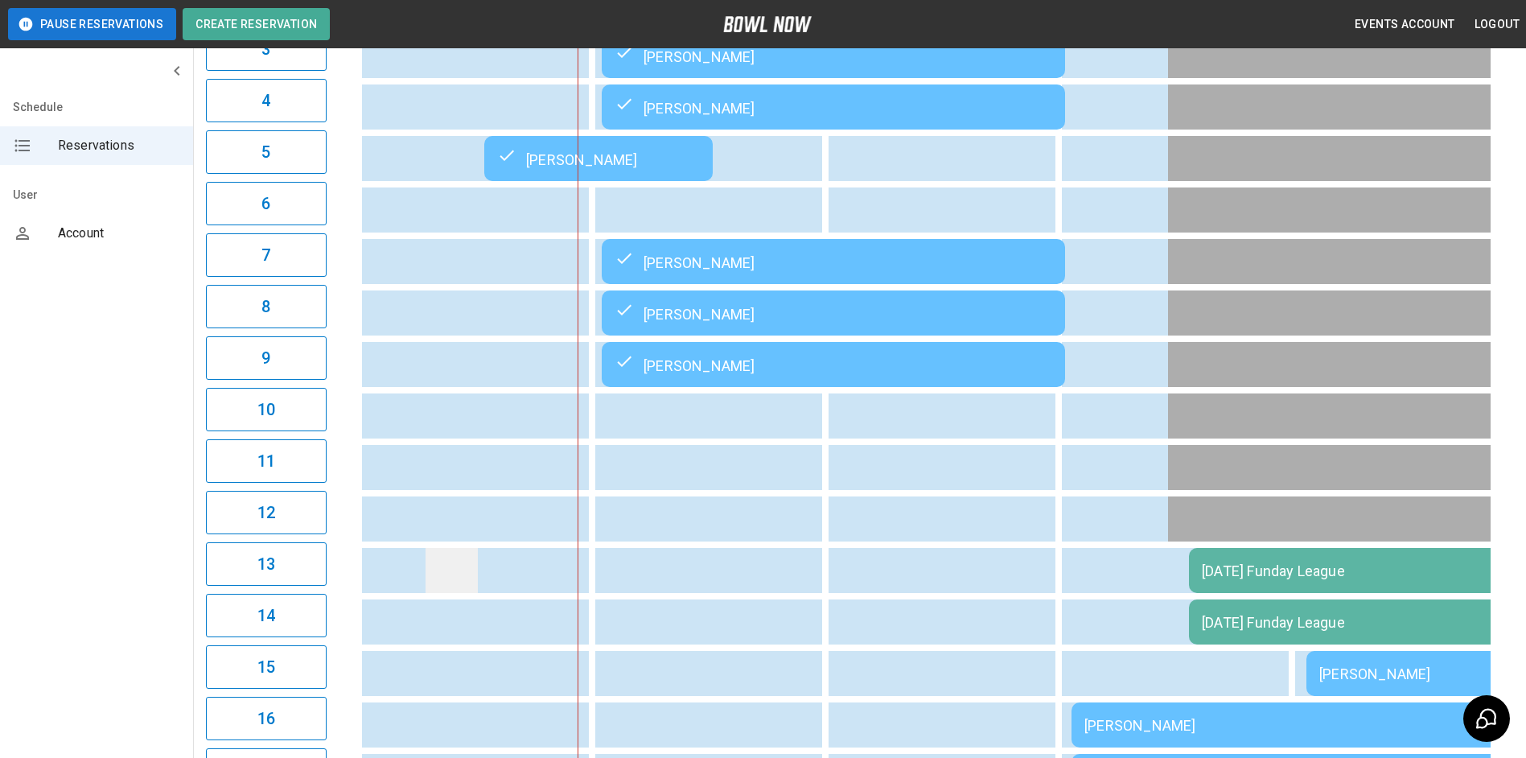
drag, startPoint x: 664, startPoint y: 334, endPoint x: 450, endPoint y: 582, distance: 327.9
click at [450, 582] on td "sticky table" at bounding box center [451, 570] width 52 height 45
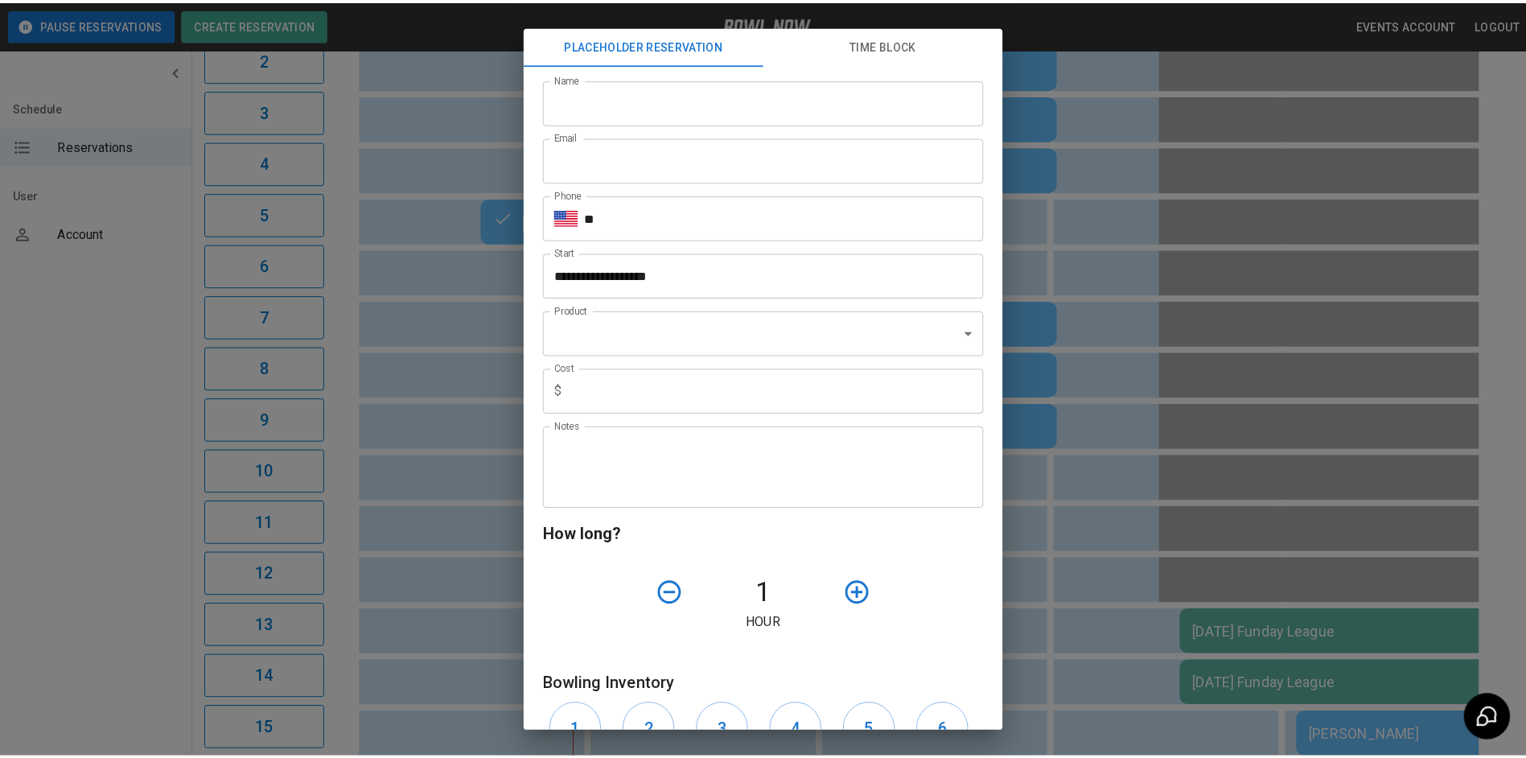
scroll to position [241, 0]
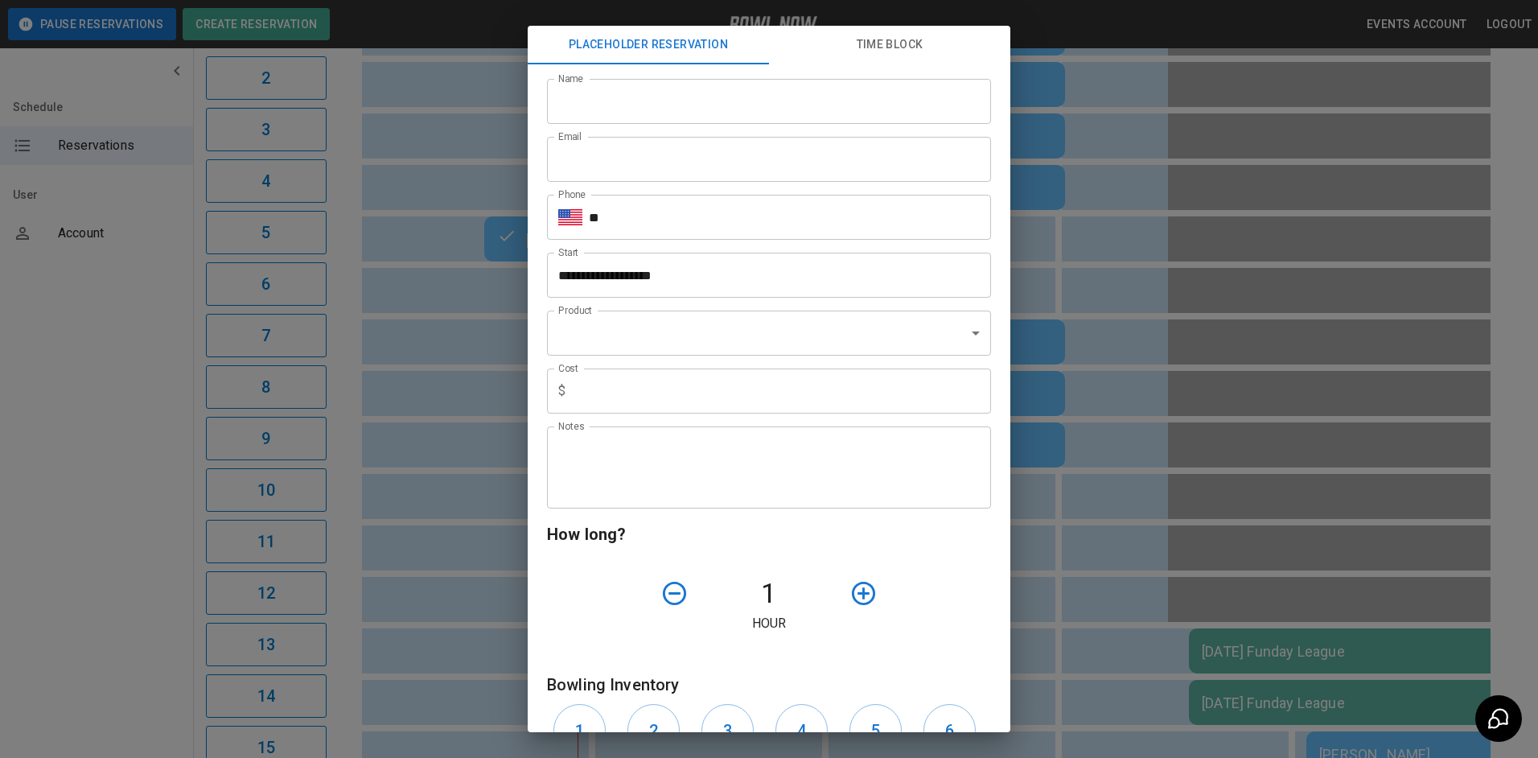
click at [499, 207] on div "**********" at bounding box center [769, 379] width 1538 height 758
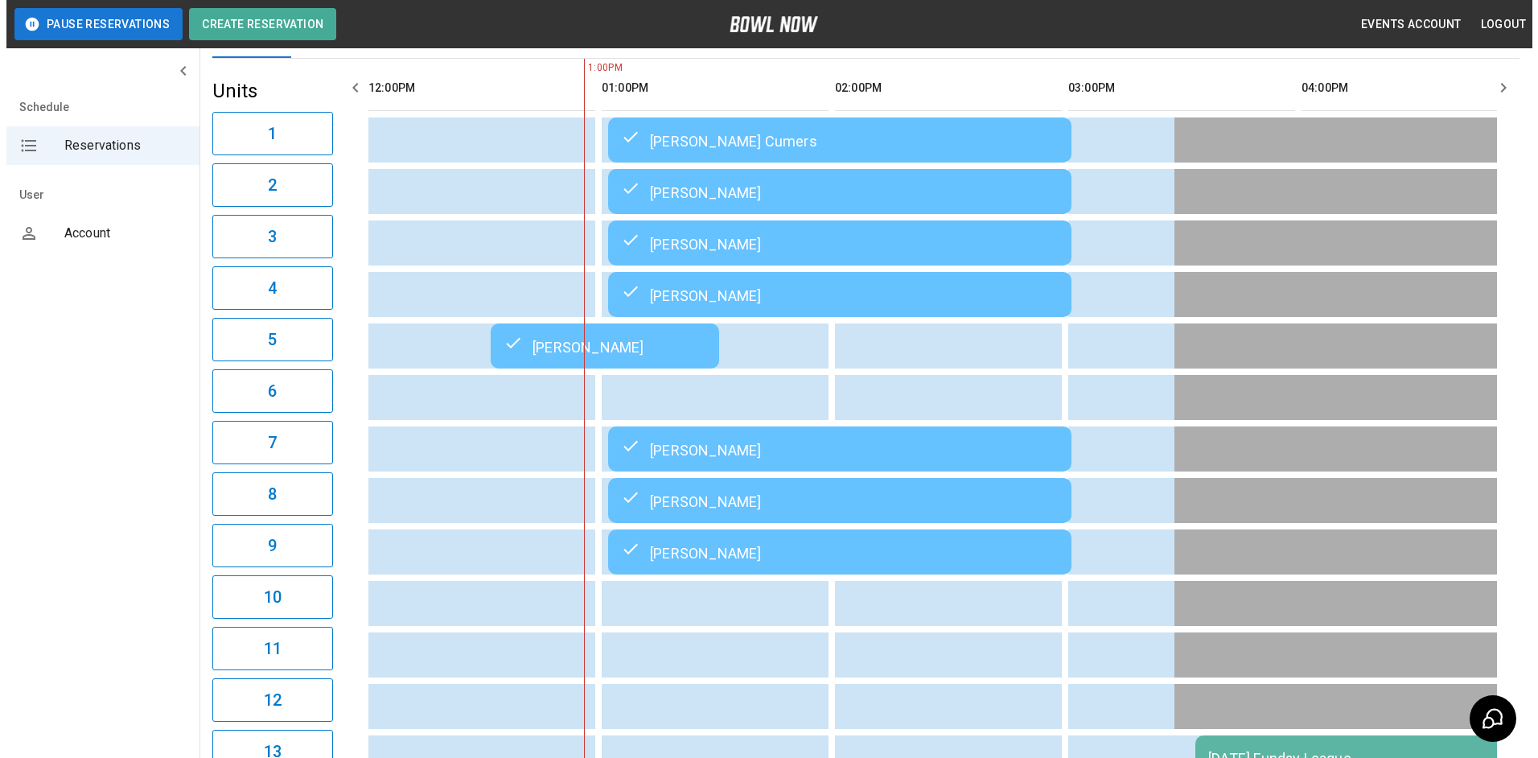
scroll to position [0, 0]
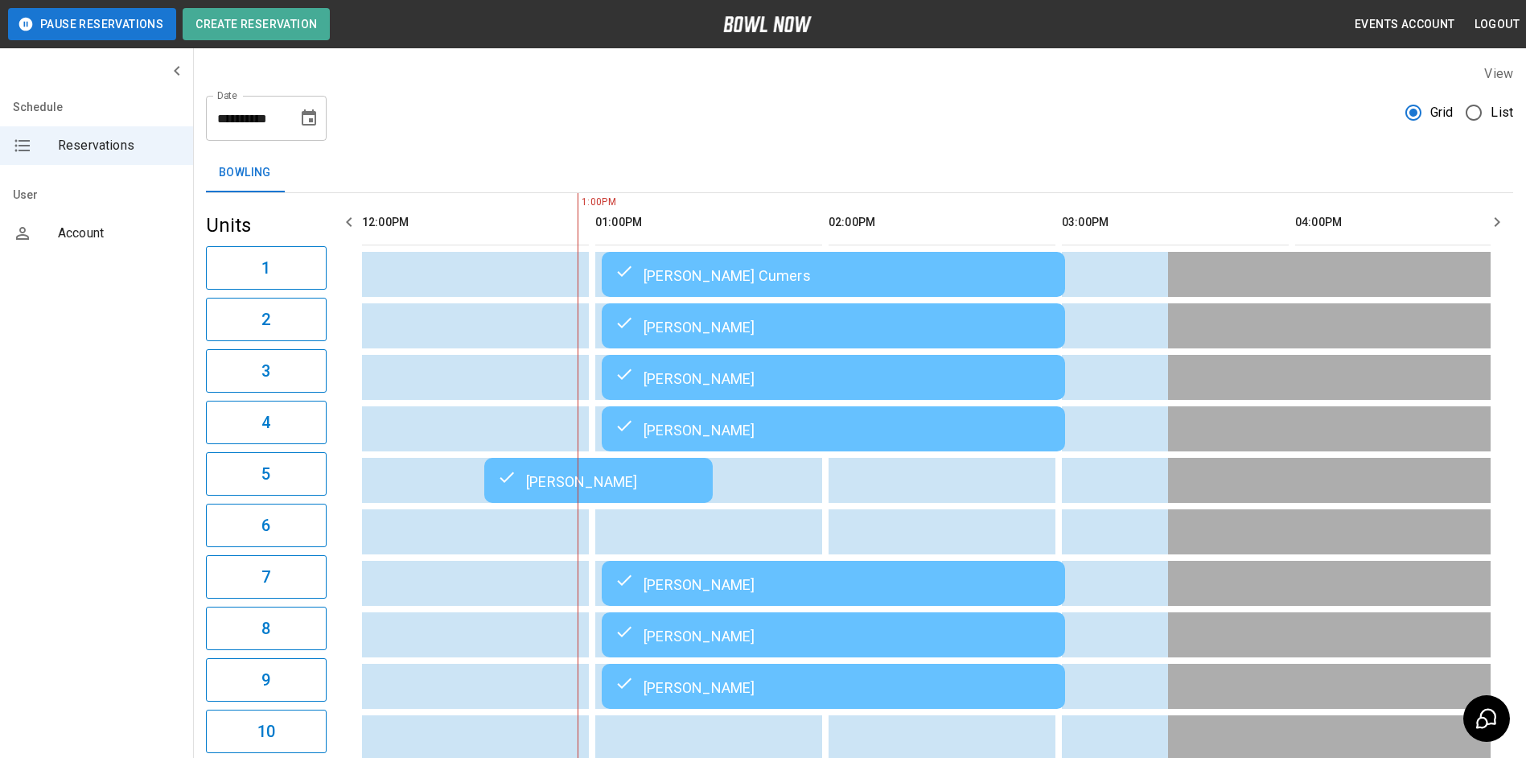
click at [758, 275] on div "[PERSON_NAME] Cumers" at bounding box center [834, 274] width 438 height 19
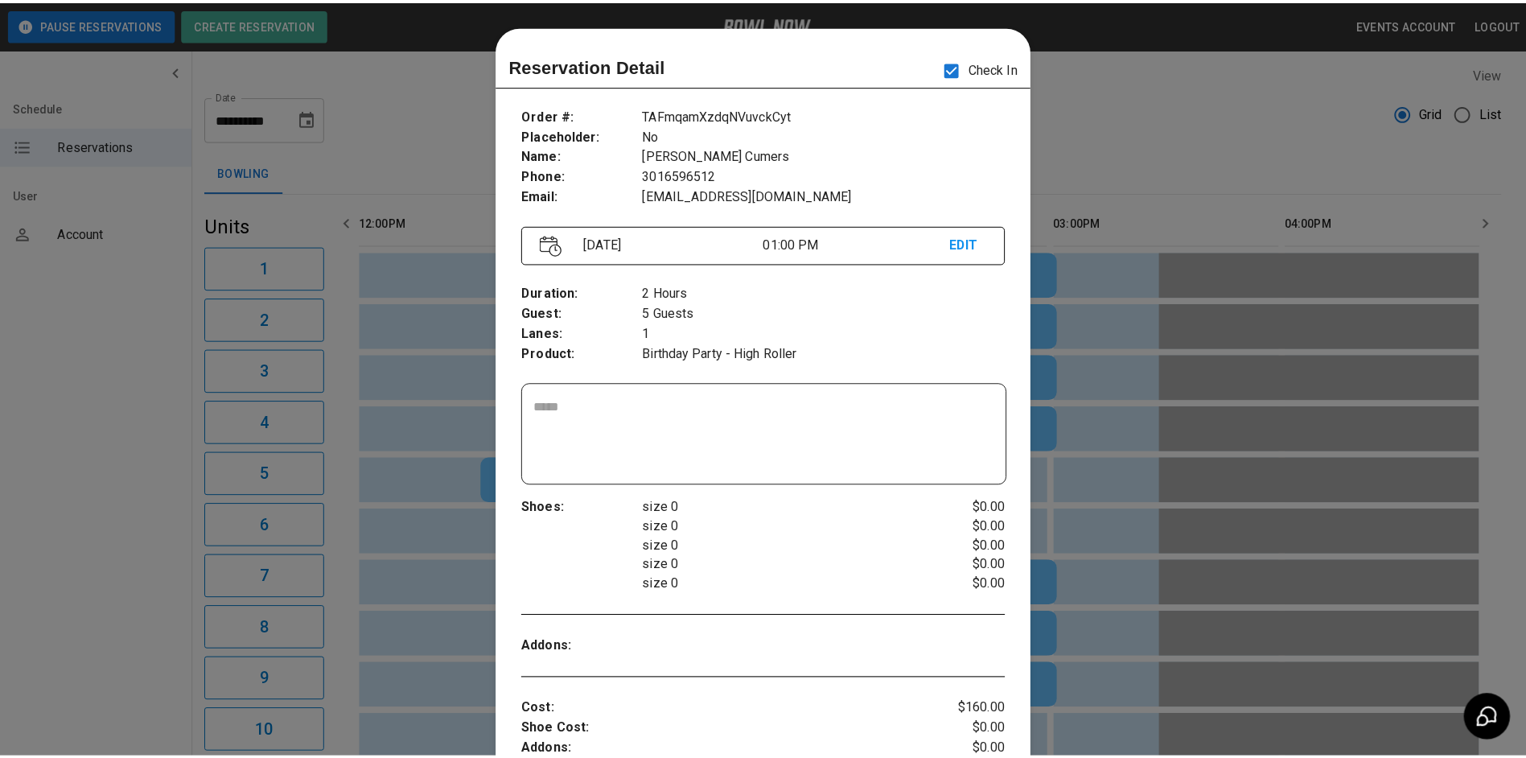
scroll to position [26, 0]
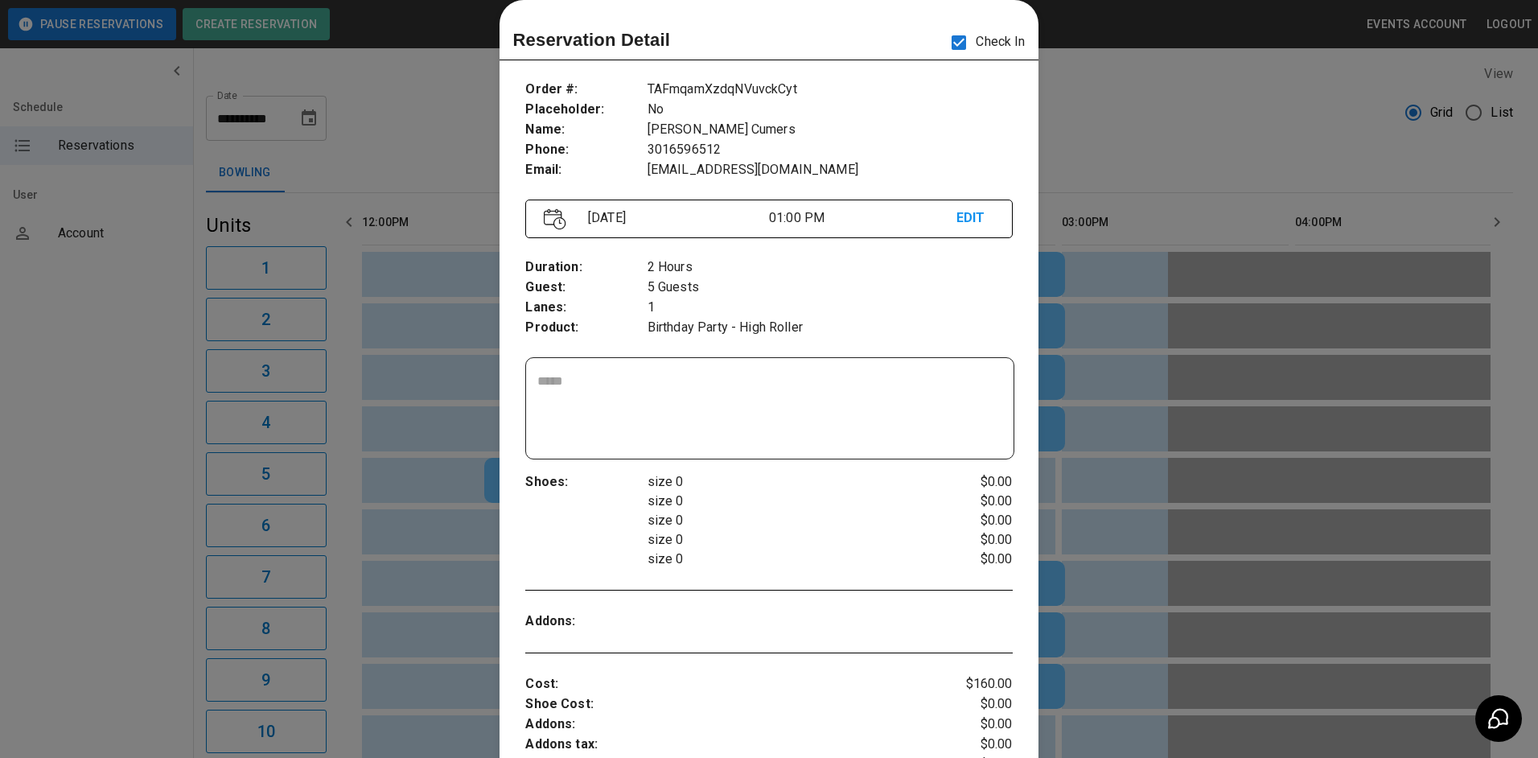
drag, startPoint x: 438, startPoint y: 228, endPoint x: 461, endPoint y: 228, distance: 23.3
click at [437, 228] on div at bounding box center [769, 379] width 1538 height 758
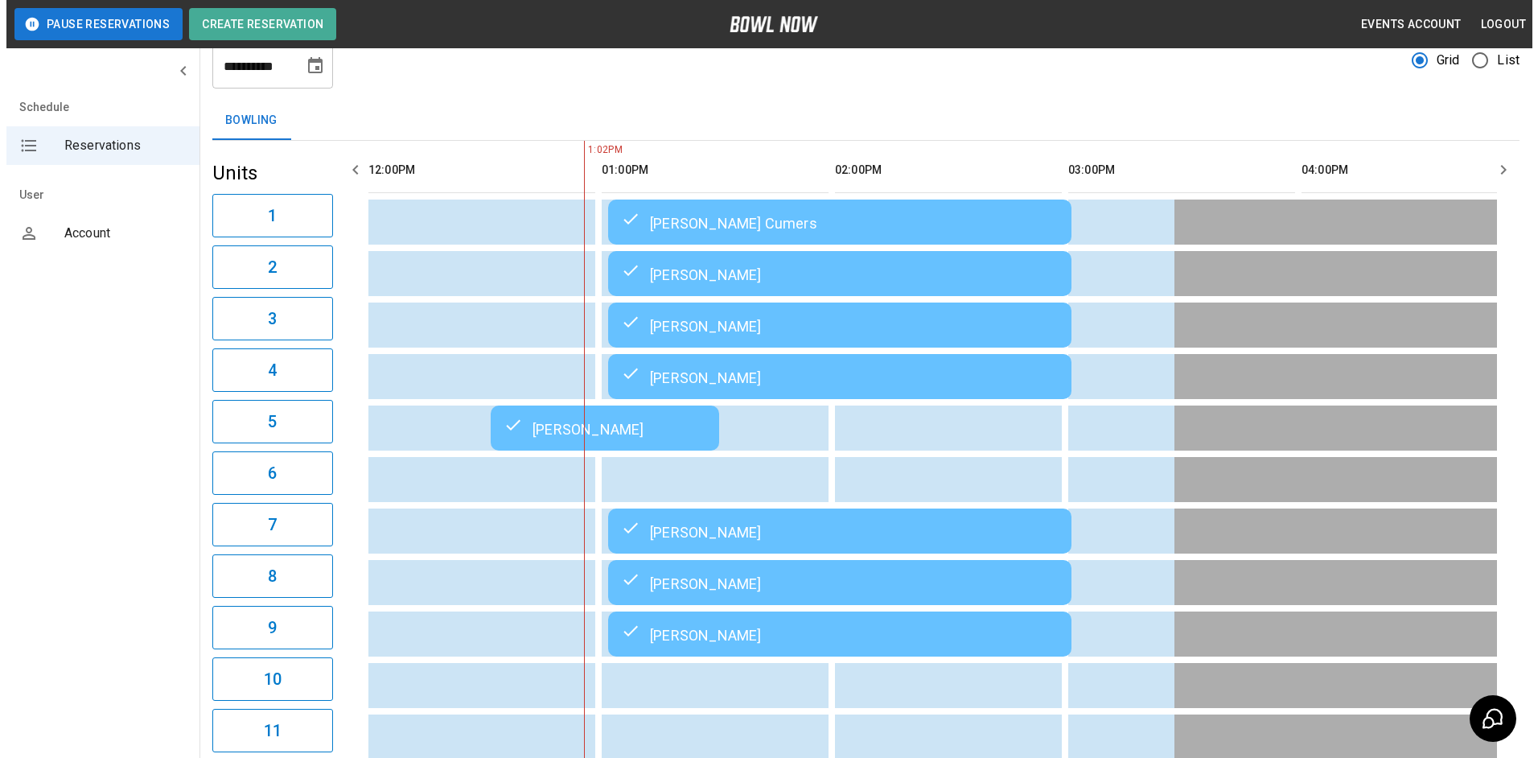
scroll to position [80, 0]
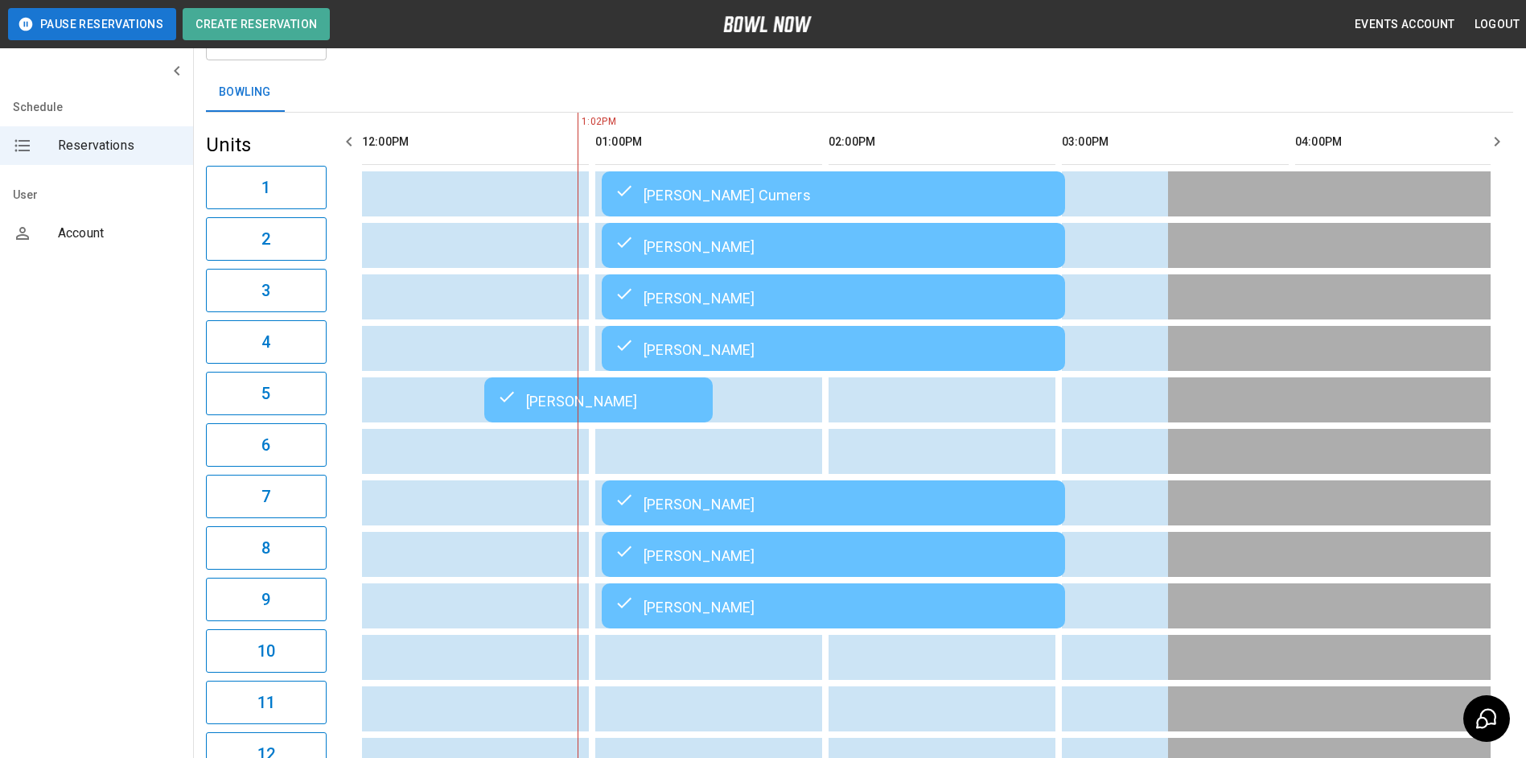
click at [762, 249] on div "[PERSON_NAME]" at bounding box center [834, 245] width 438 height 19
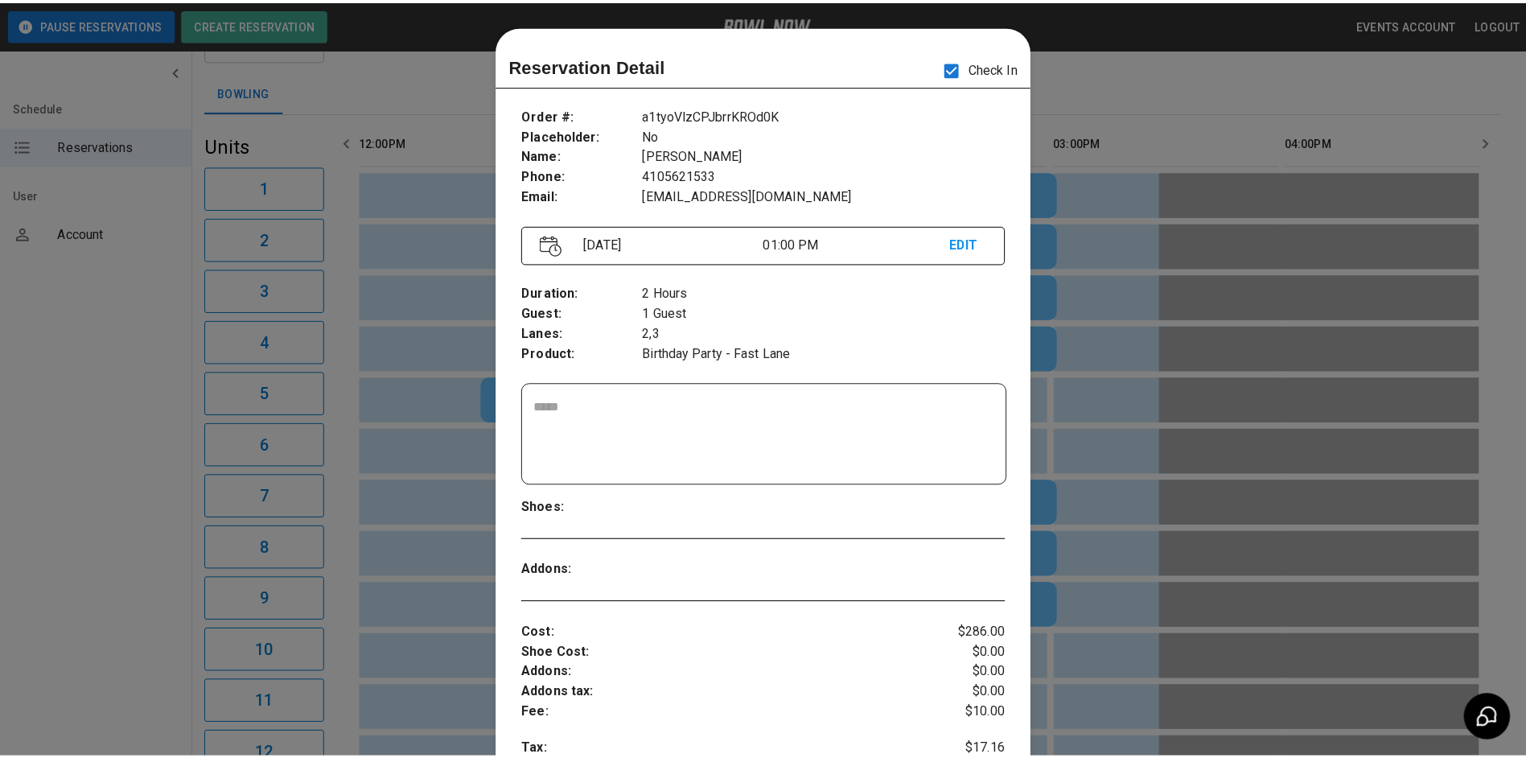
scroll to position [26, 0]
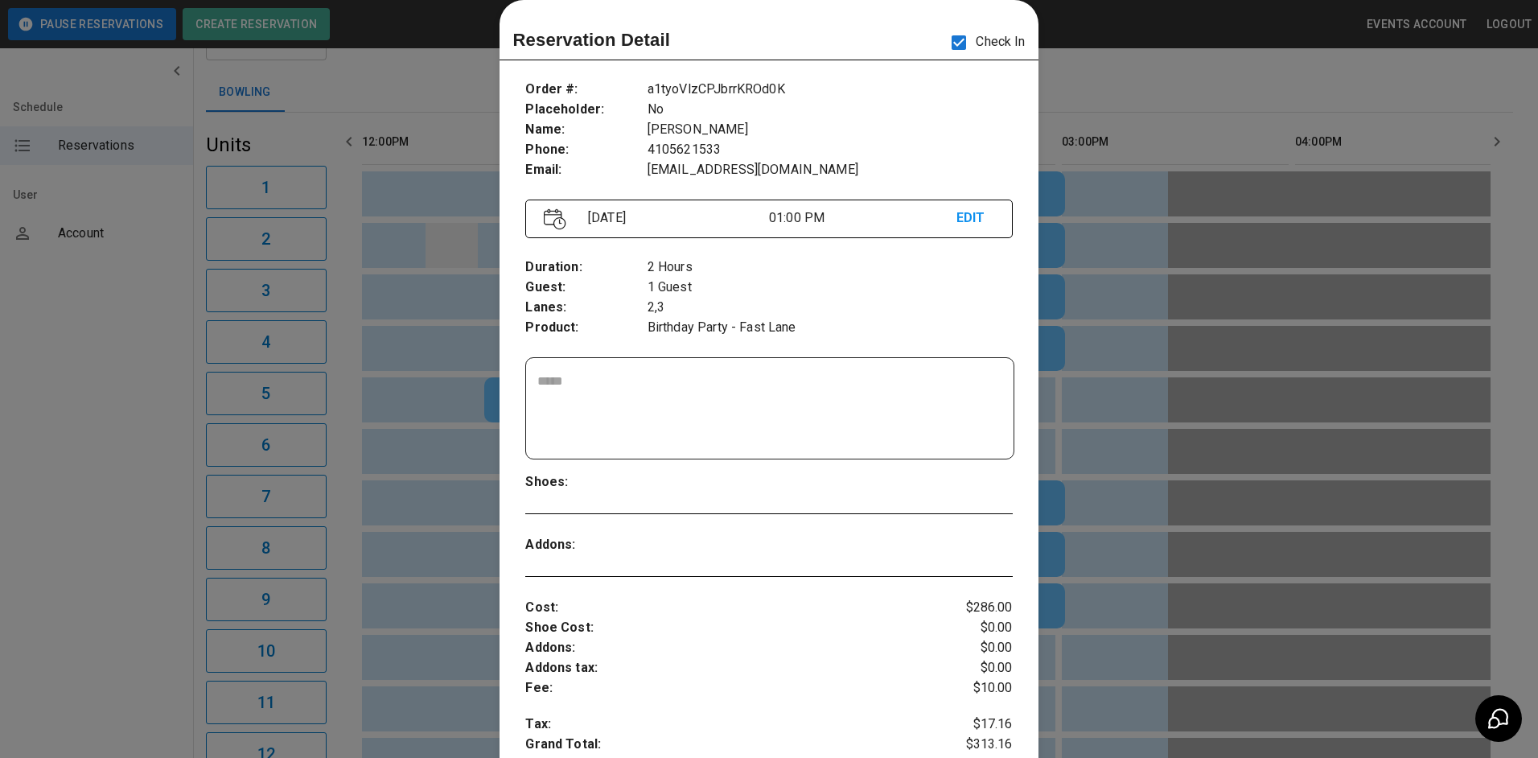
click at [470, 230] on div at bounding box center [769, 379] width 1538 height 758
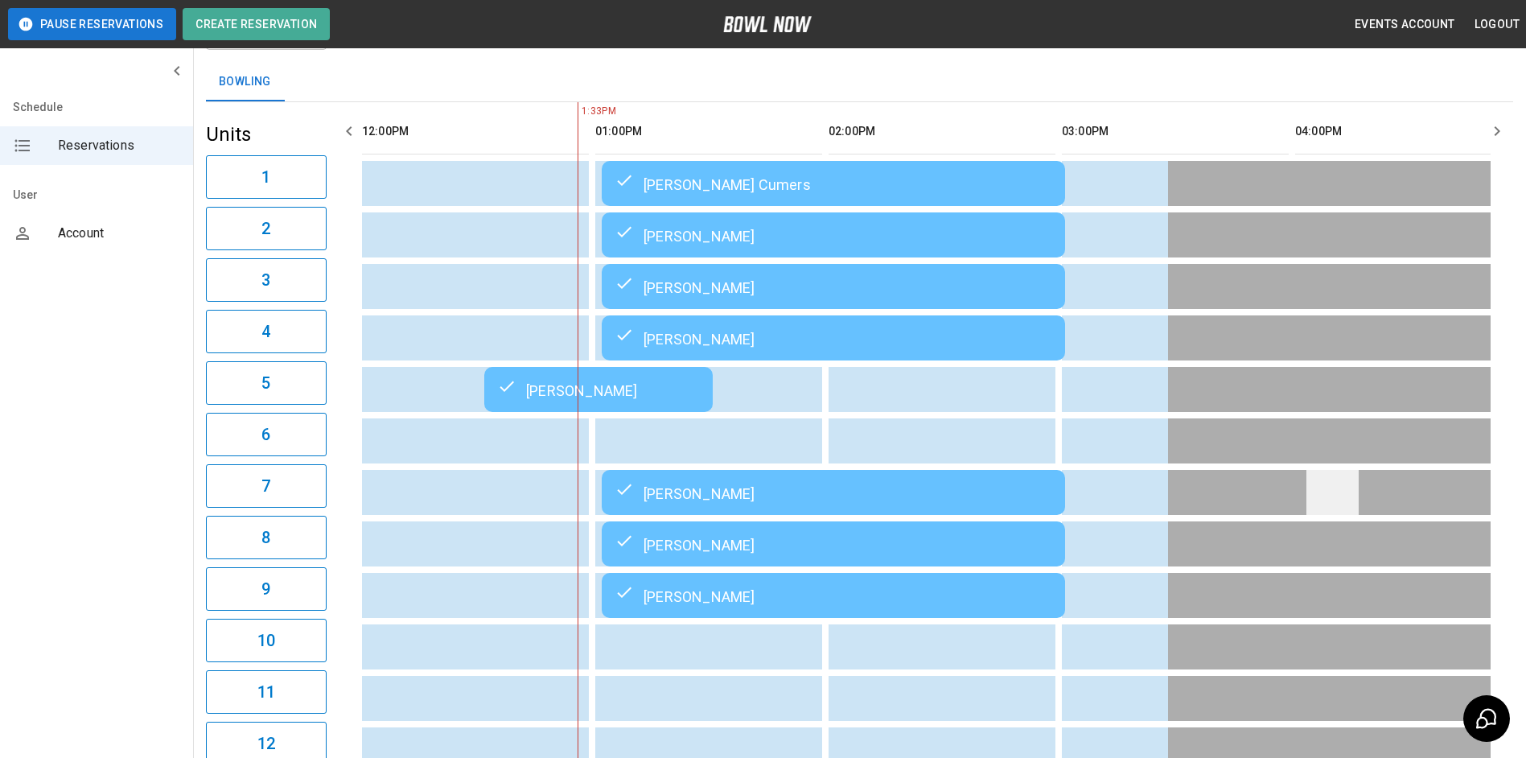
scroll to position [0, 0]
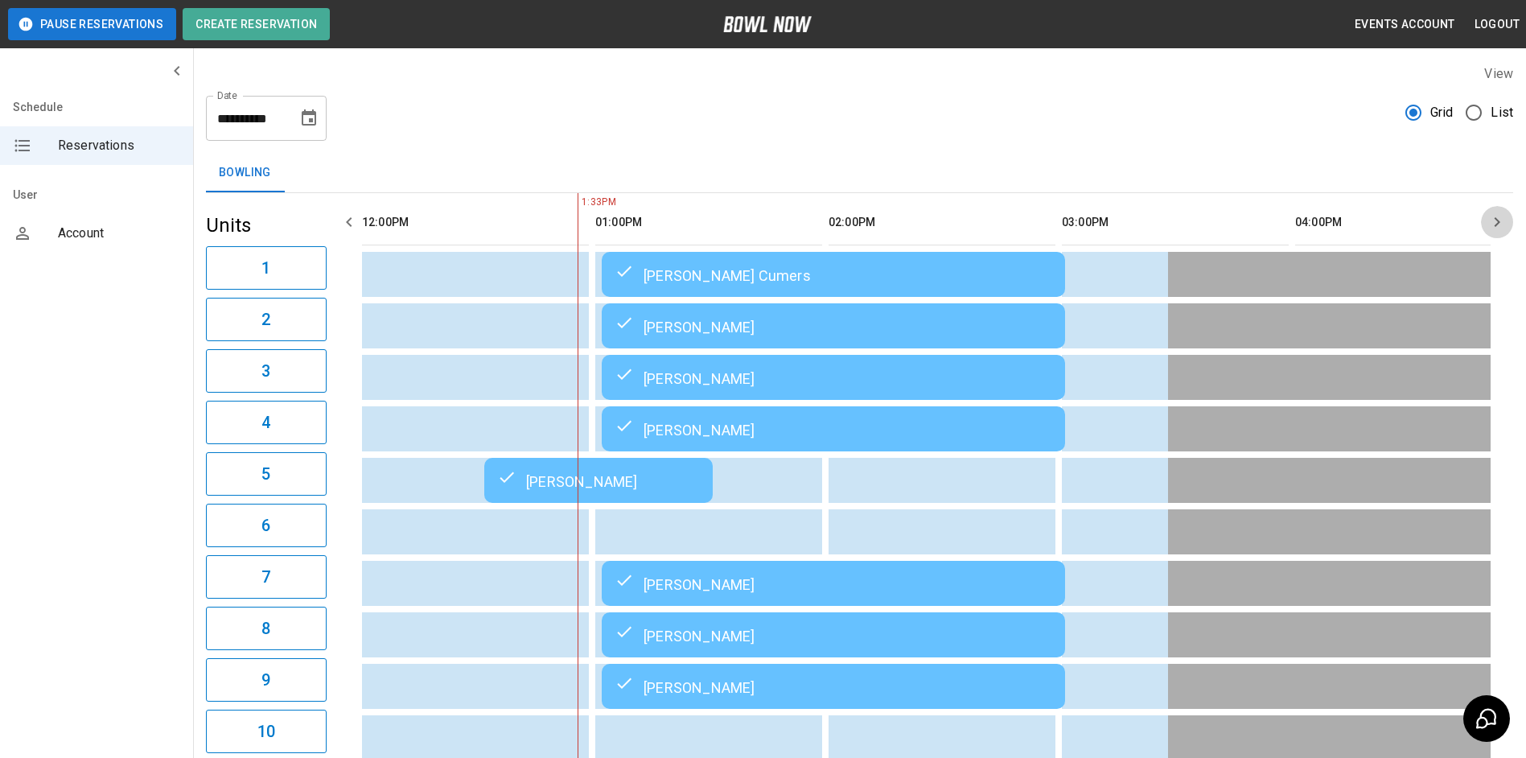
click at [1501, 218] on icon "button" at bounding box center [1496, 221] width 19 height 19
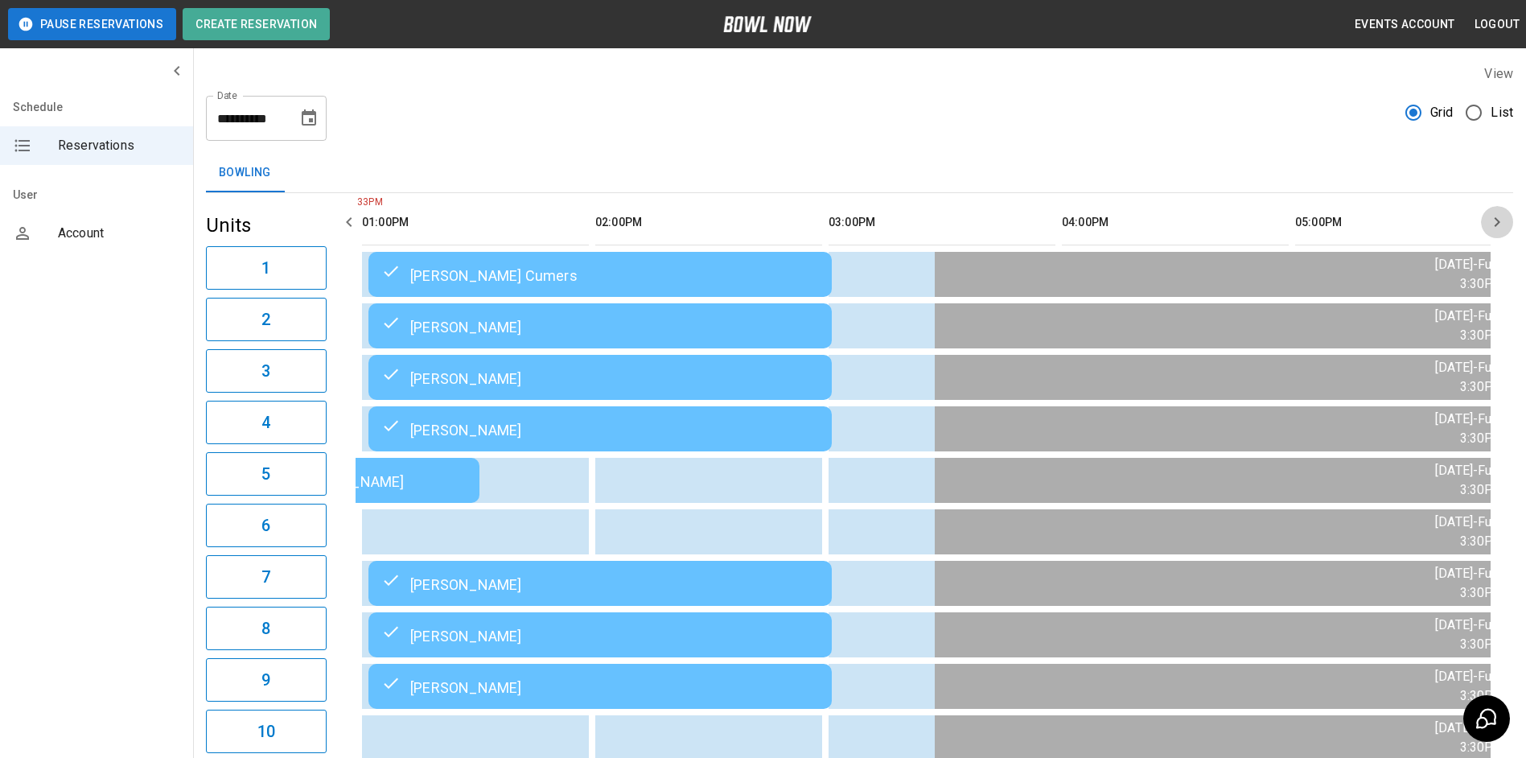
click at [1501, 218] on icon "button" at bounding box center [1496, 221] width 19 height 19
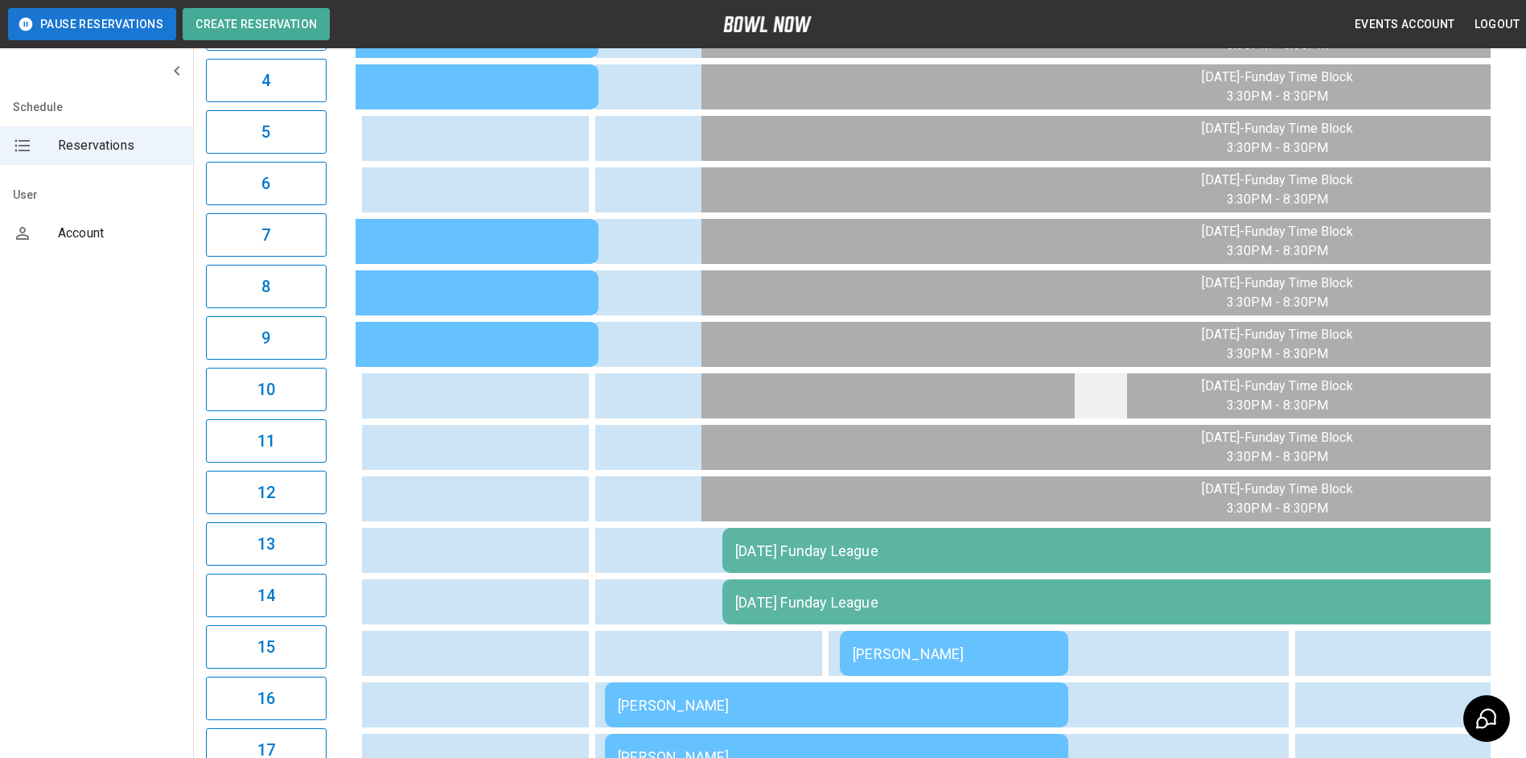
scroll to position [402, 0]
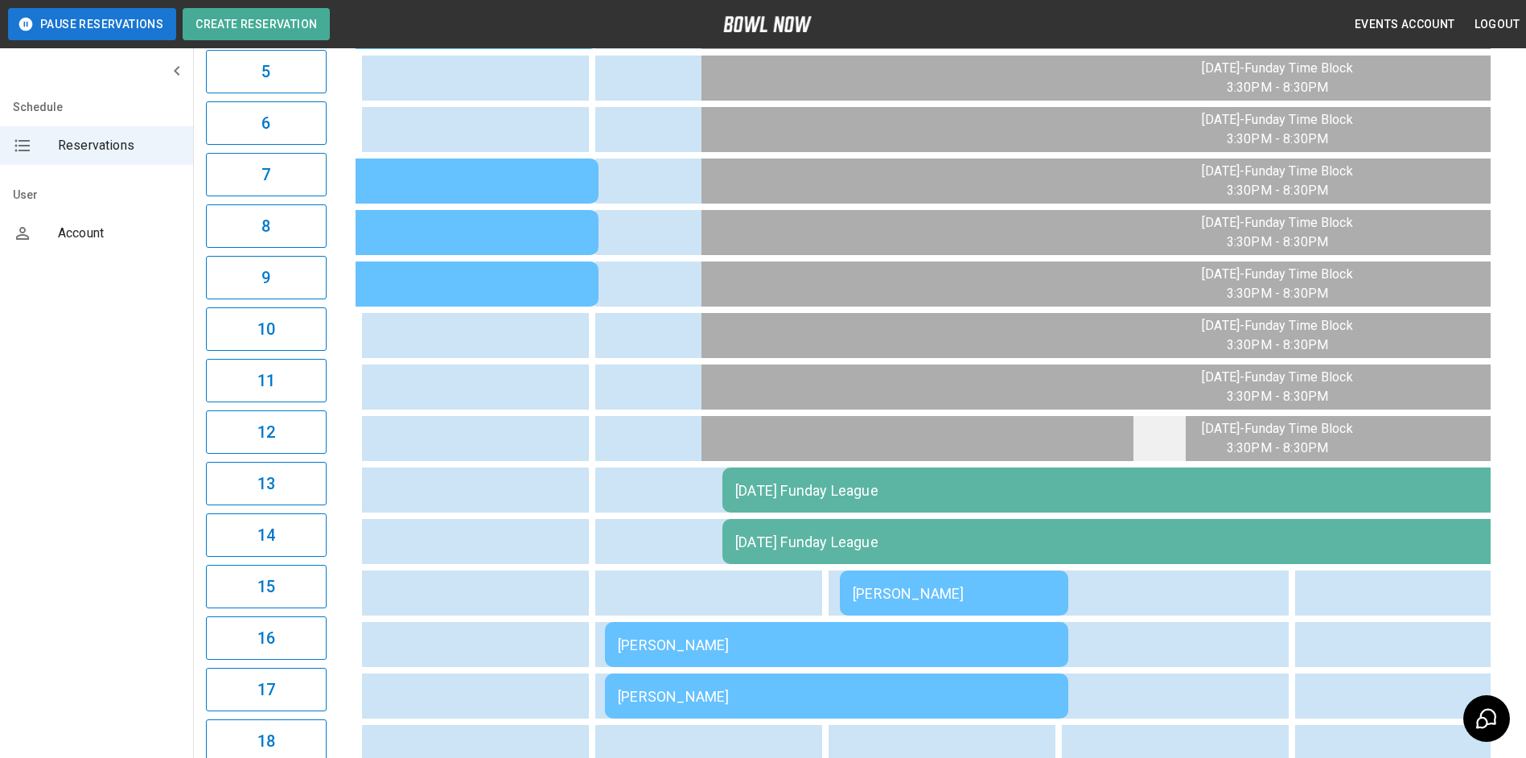
drag, startPoint x: 1161, startPoint y: 421, endPoint x: 1169, endPoint y: 429, distance: 10.8
drag, startPoint x: 1169, startPoint y: 429, endPoint x: 541, endPoint y: 495, distance: 631.6
click at [540, 495] on table "[PERSON_NAME] Cumers [PERSON_NAME] [PERSON_NAME] [PERSON_NAME] [PERSON_NAME] [P…" at bounding box center [601, 386] width 2825 height 1191
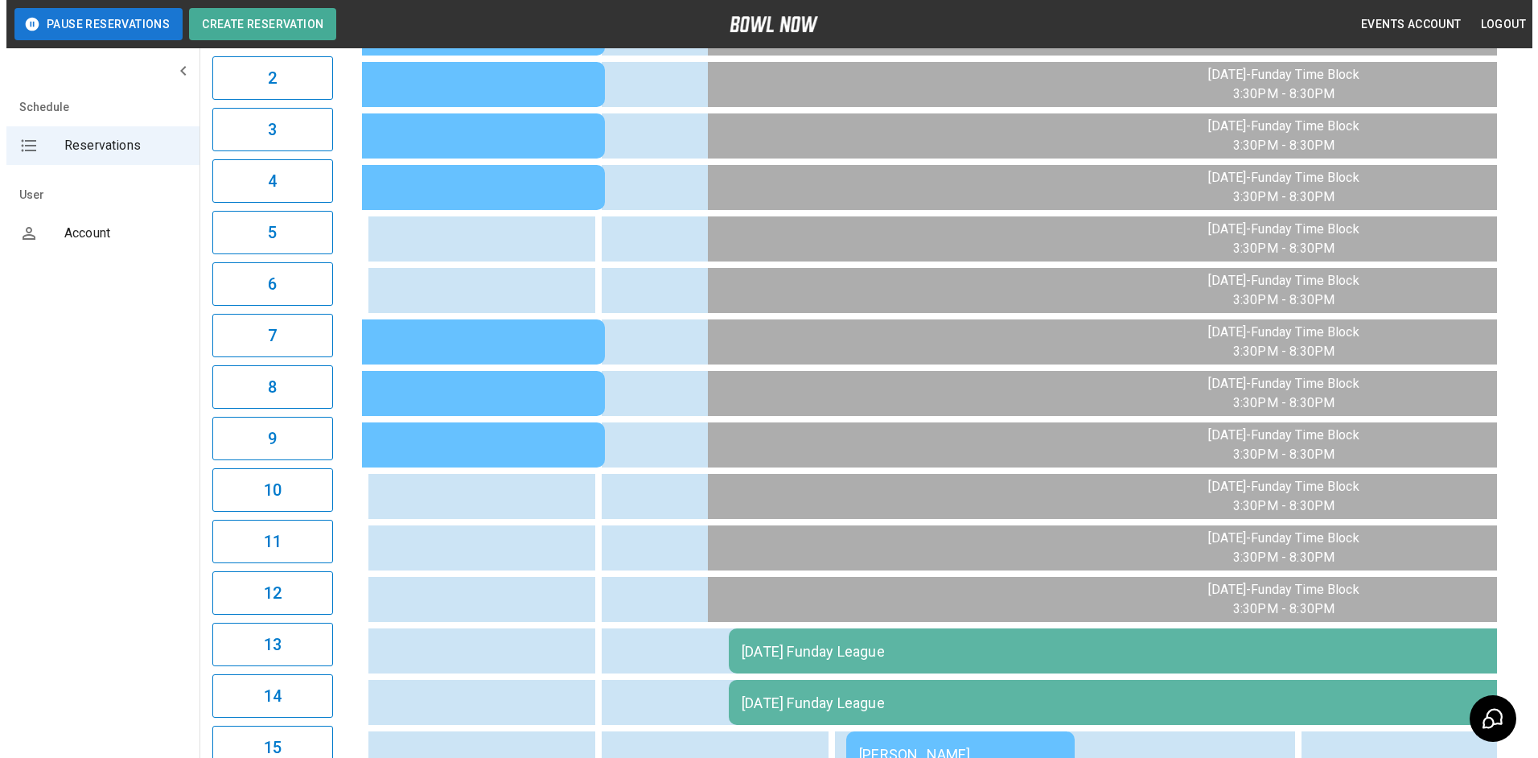
scroll to position [322, 0]
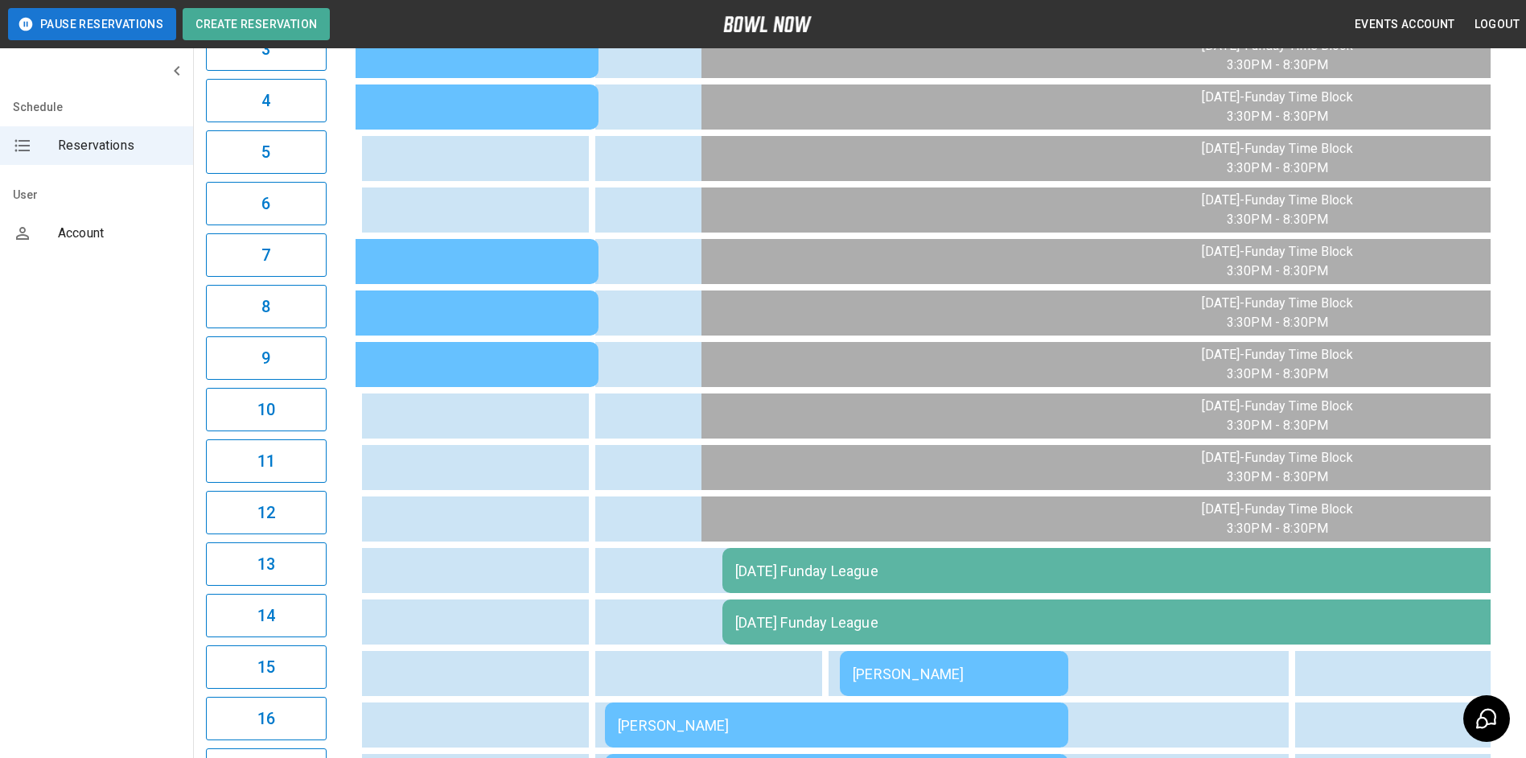
click at [754, 720] on td "[PERSON_NAME]" at bounding box center [836, 724] width 463 height 45
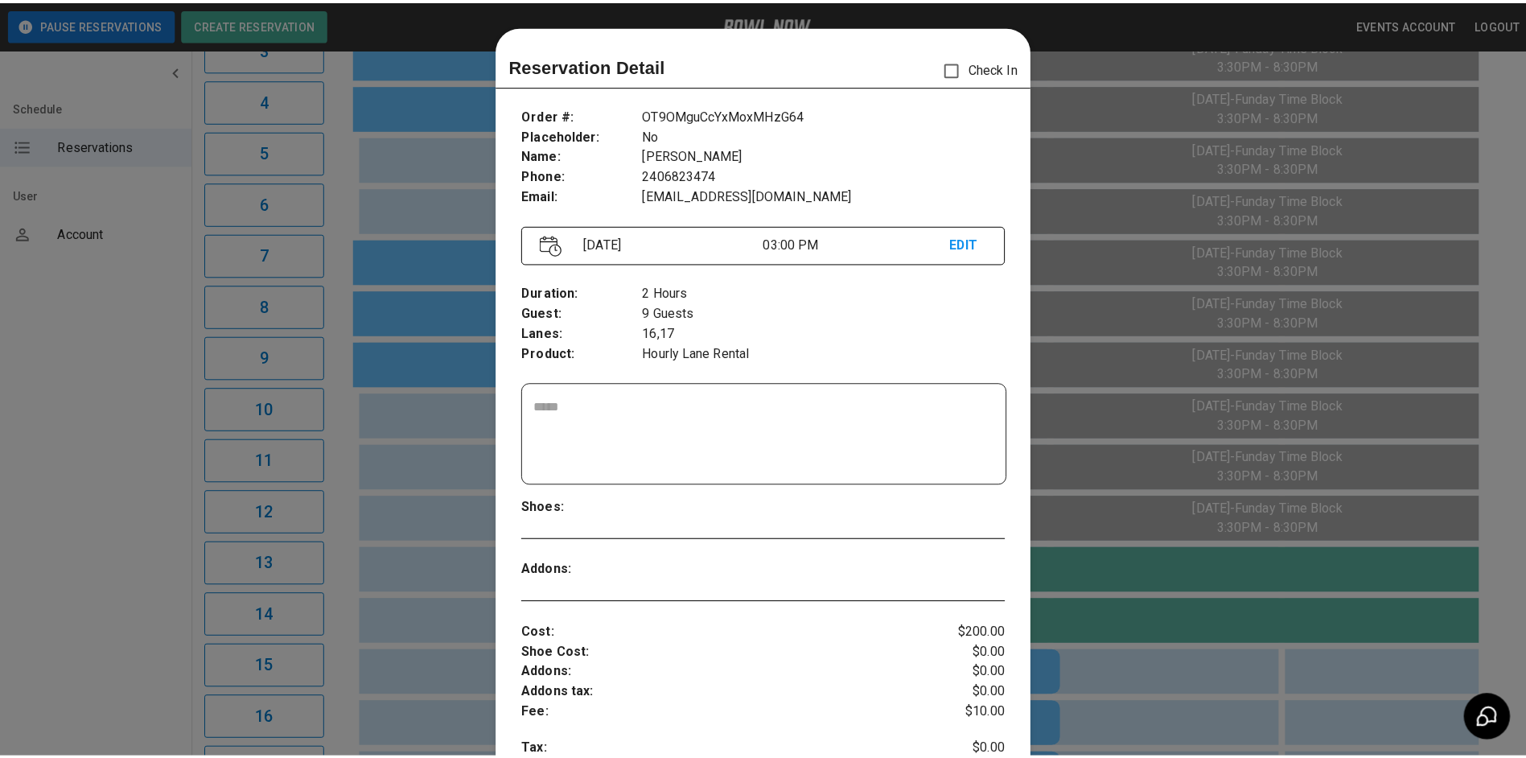
scroll to position [26, 0]
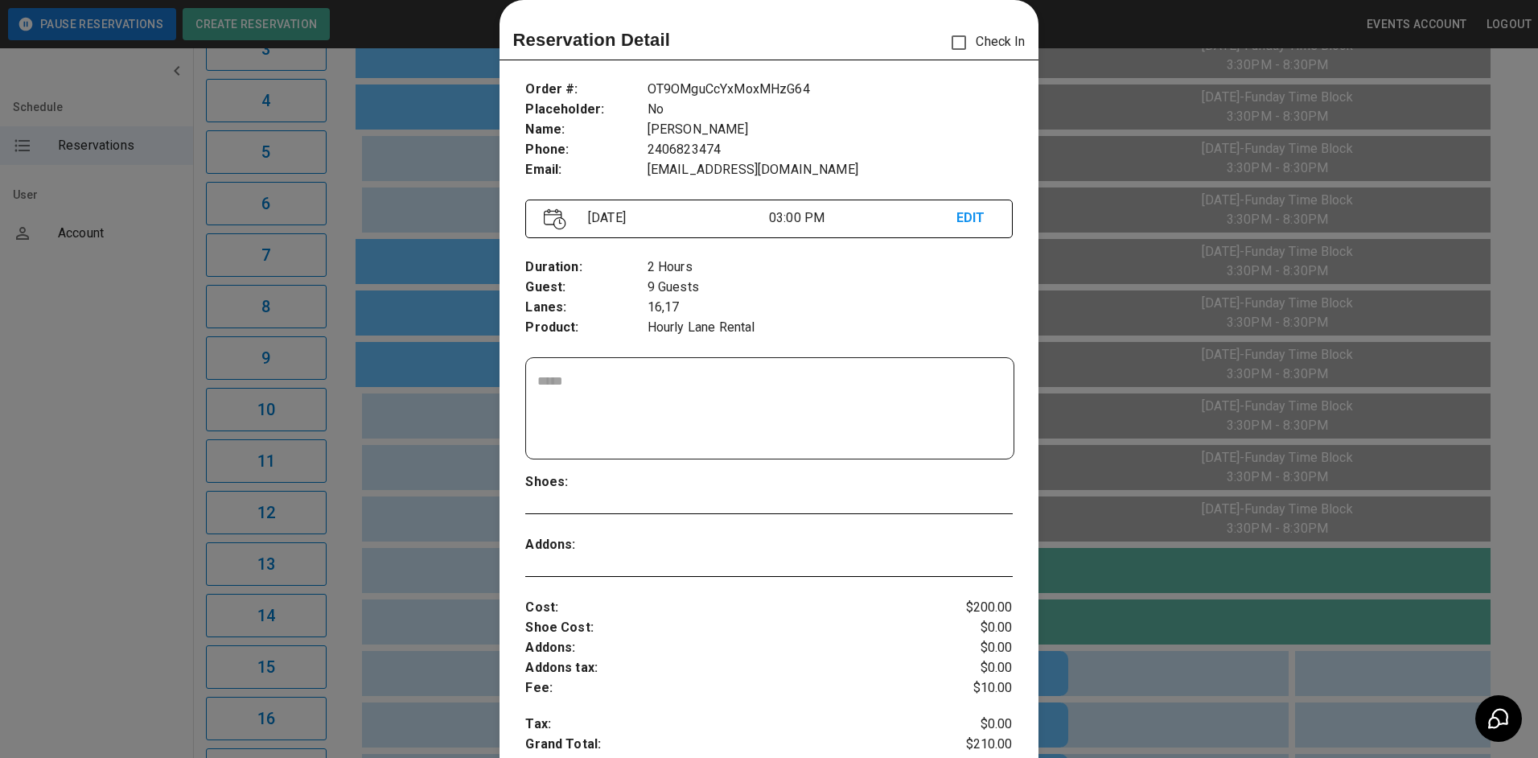
click at [1127, 577] on div at bounding box center [769, 379] width 1538 height 758
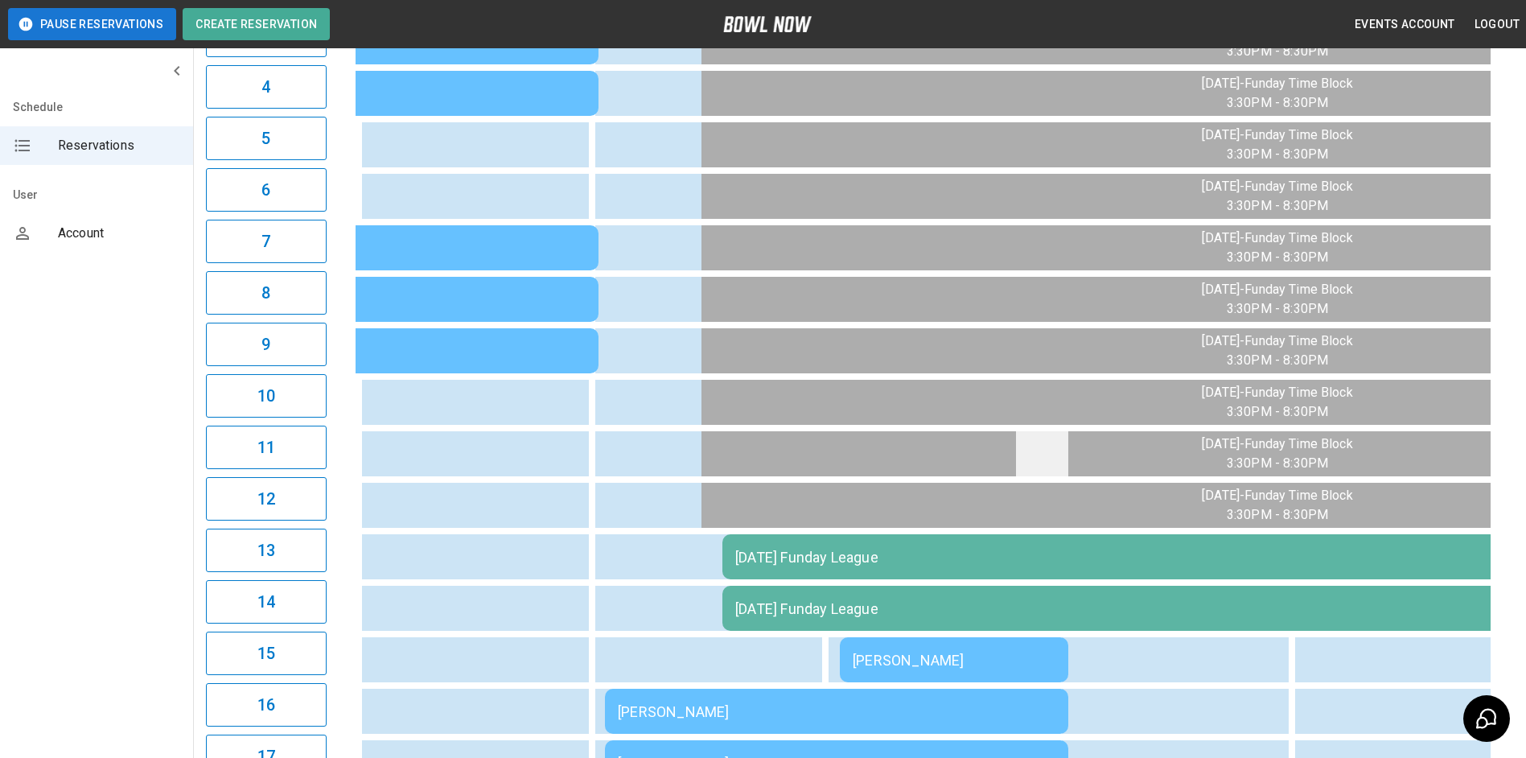
scroll to position [402, 0]
